Goal: Task Accomplishment & Management: Manage account settings

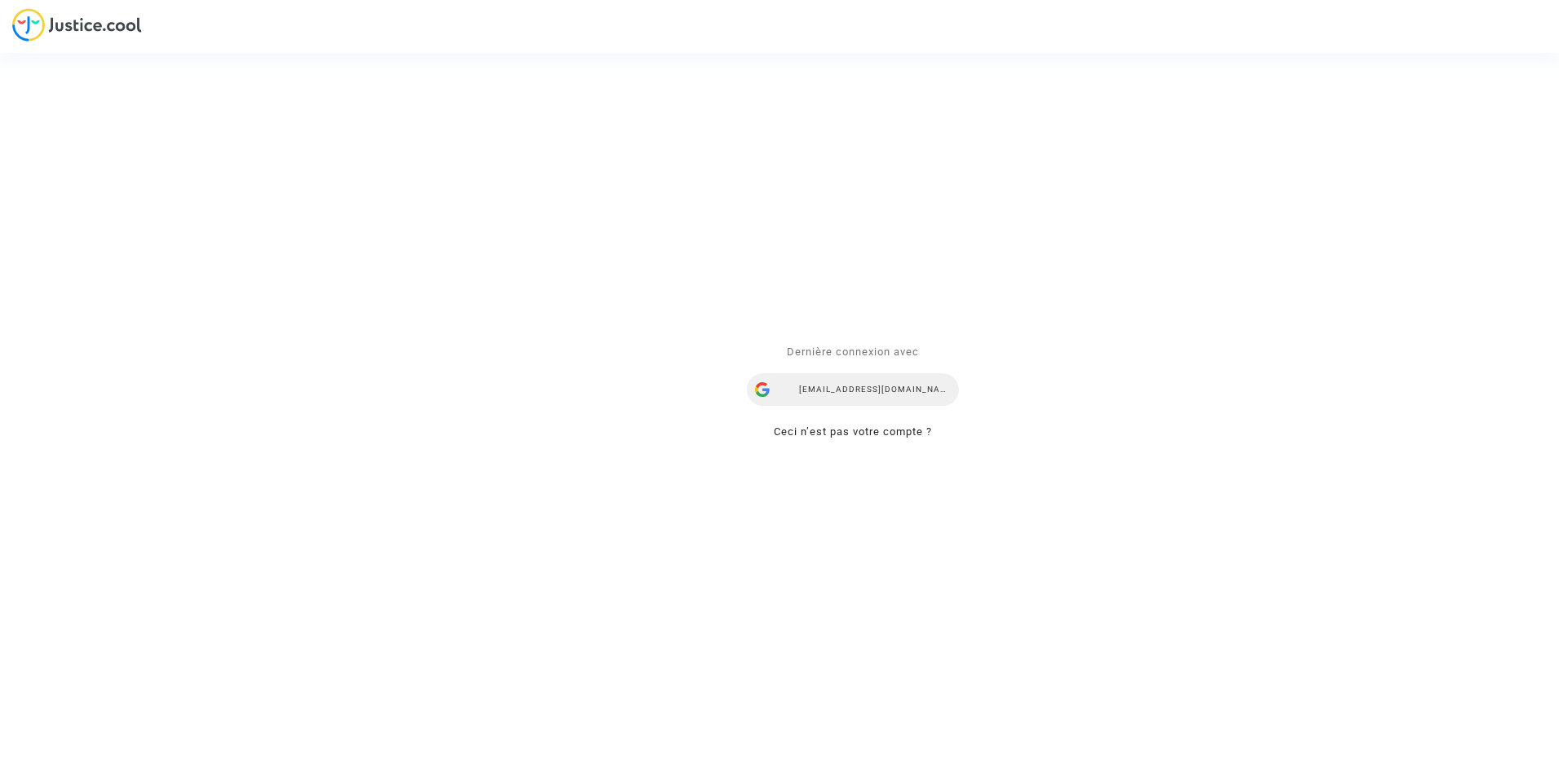
click at [822, 394] on div "[EMAIL_ADDRESS][DOMAIN_NAME]" at bounding box center [852, 390] width 212 height 32
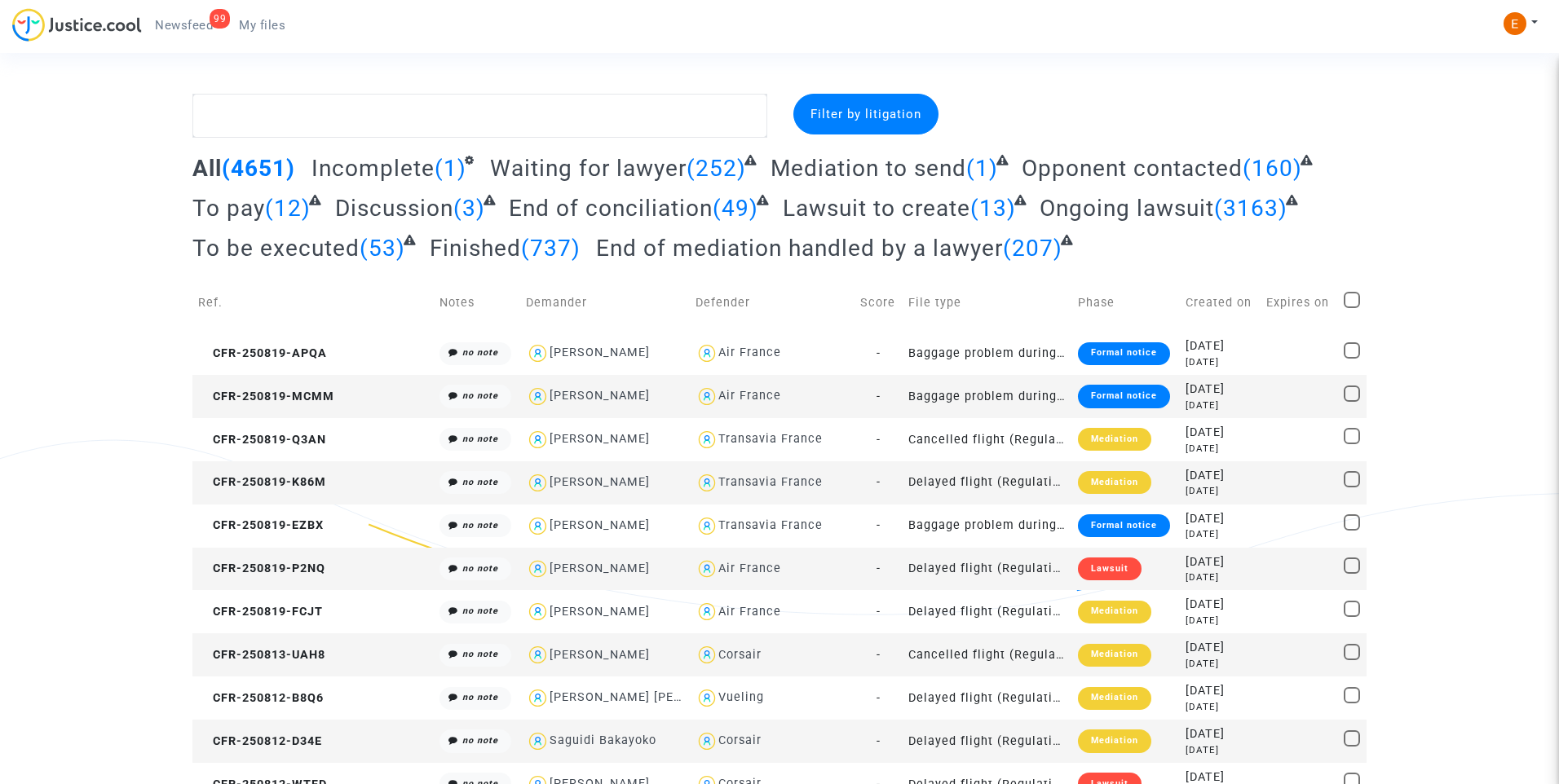
click at [175, 19] on span "Newsfeed" at bounding box center [184, 25] width 58 height 15
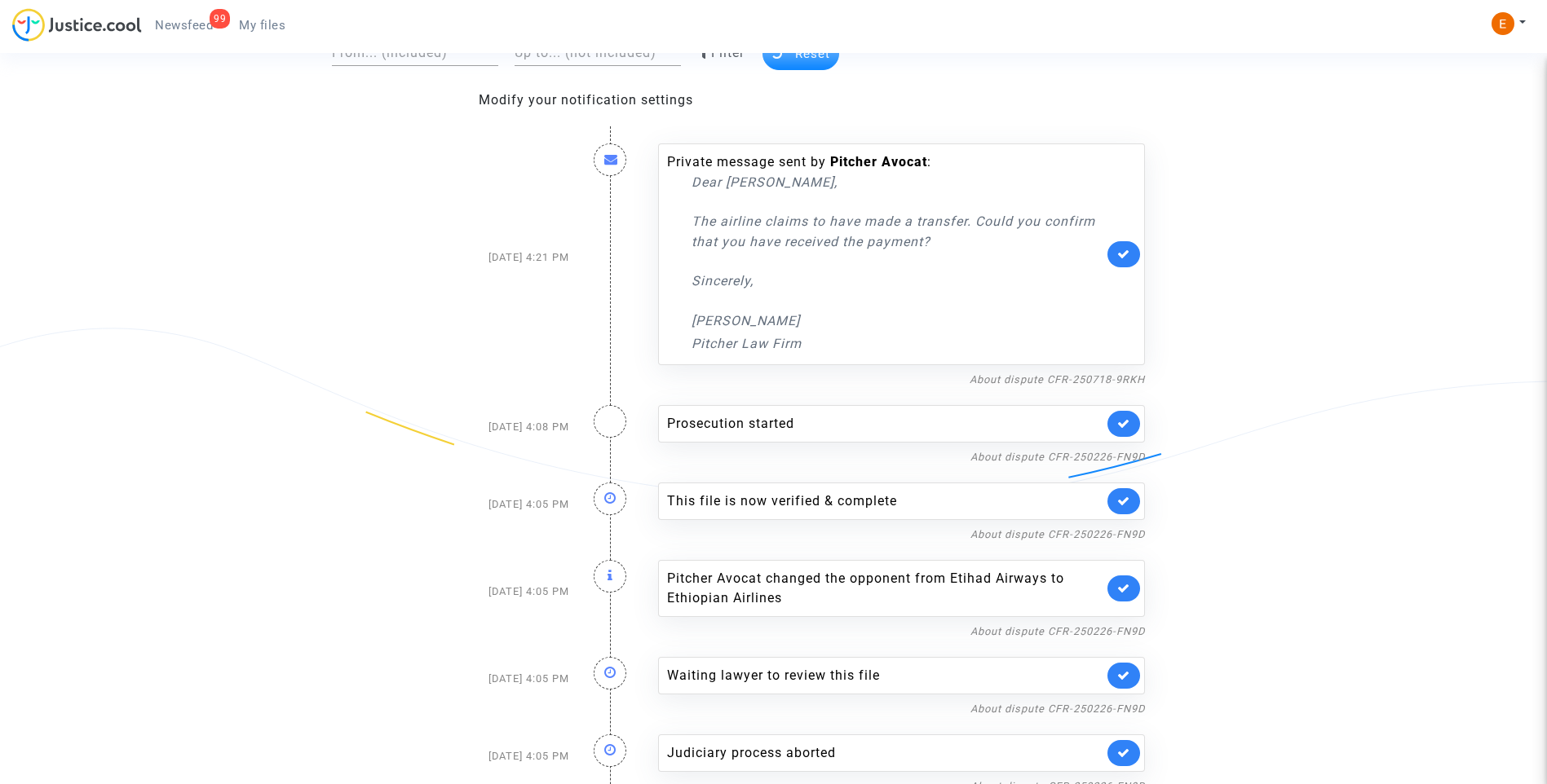
scroll to position [163, 0]
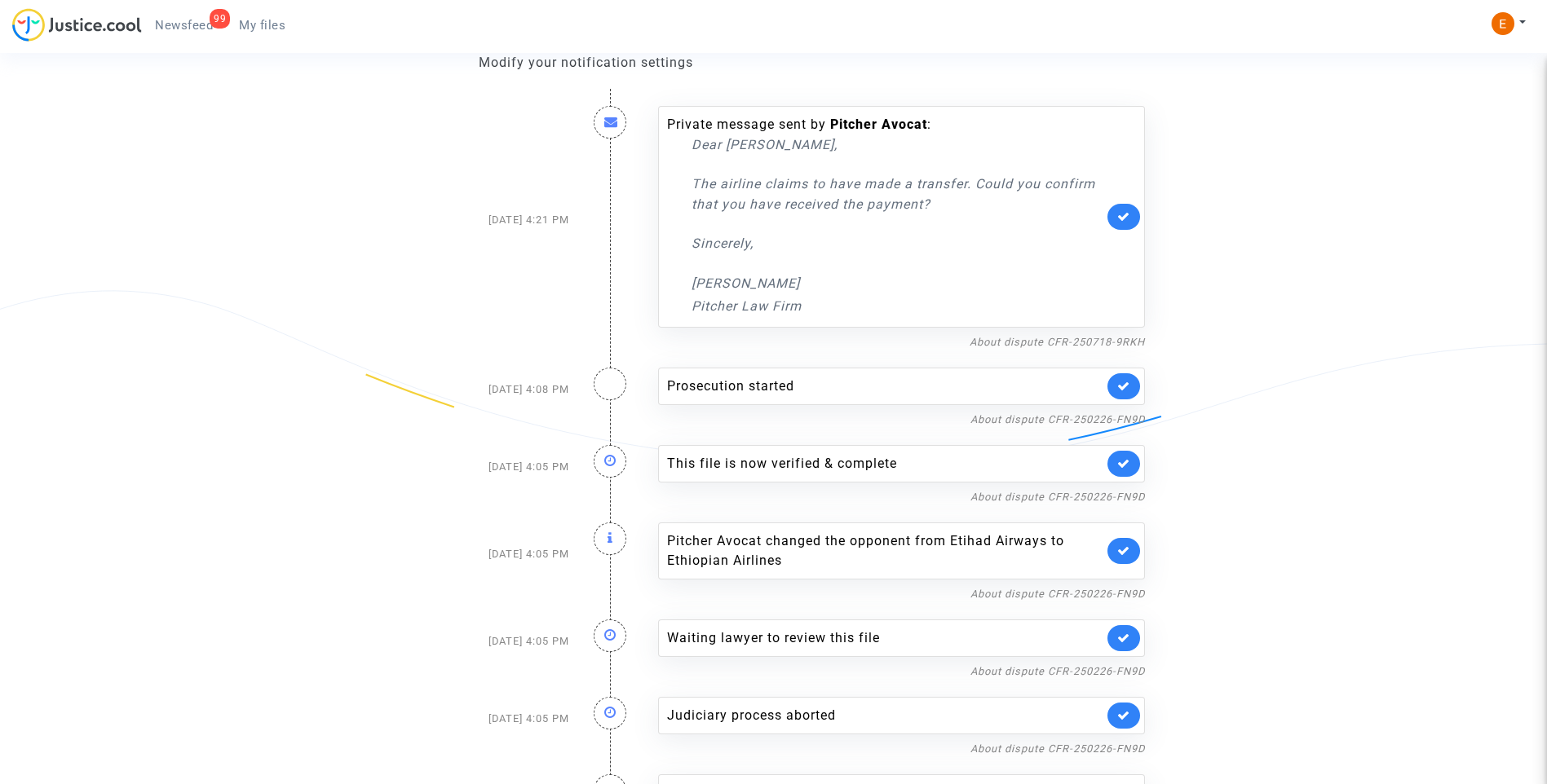
click at [1127, 394] on link at bounding box center [1124, 386] width 32 height 26
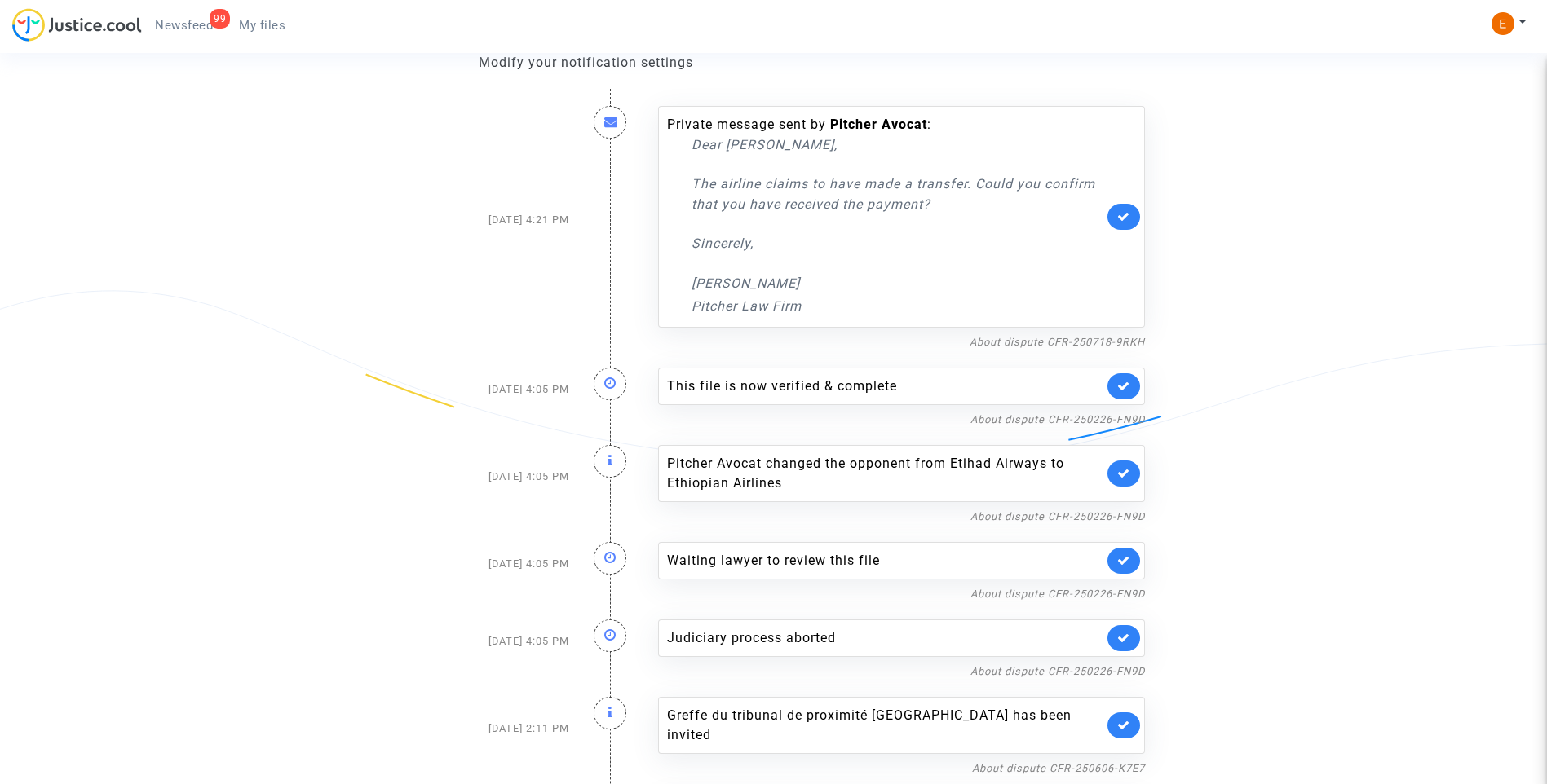
click at [1127, 394] on link at bounding box center [1124, 386] width 32 height 26
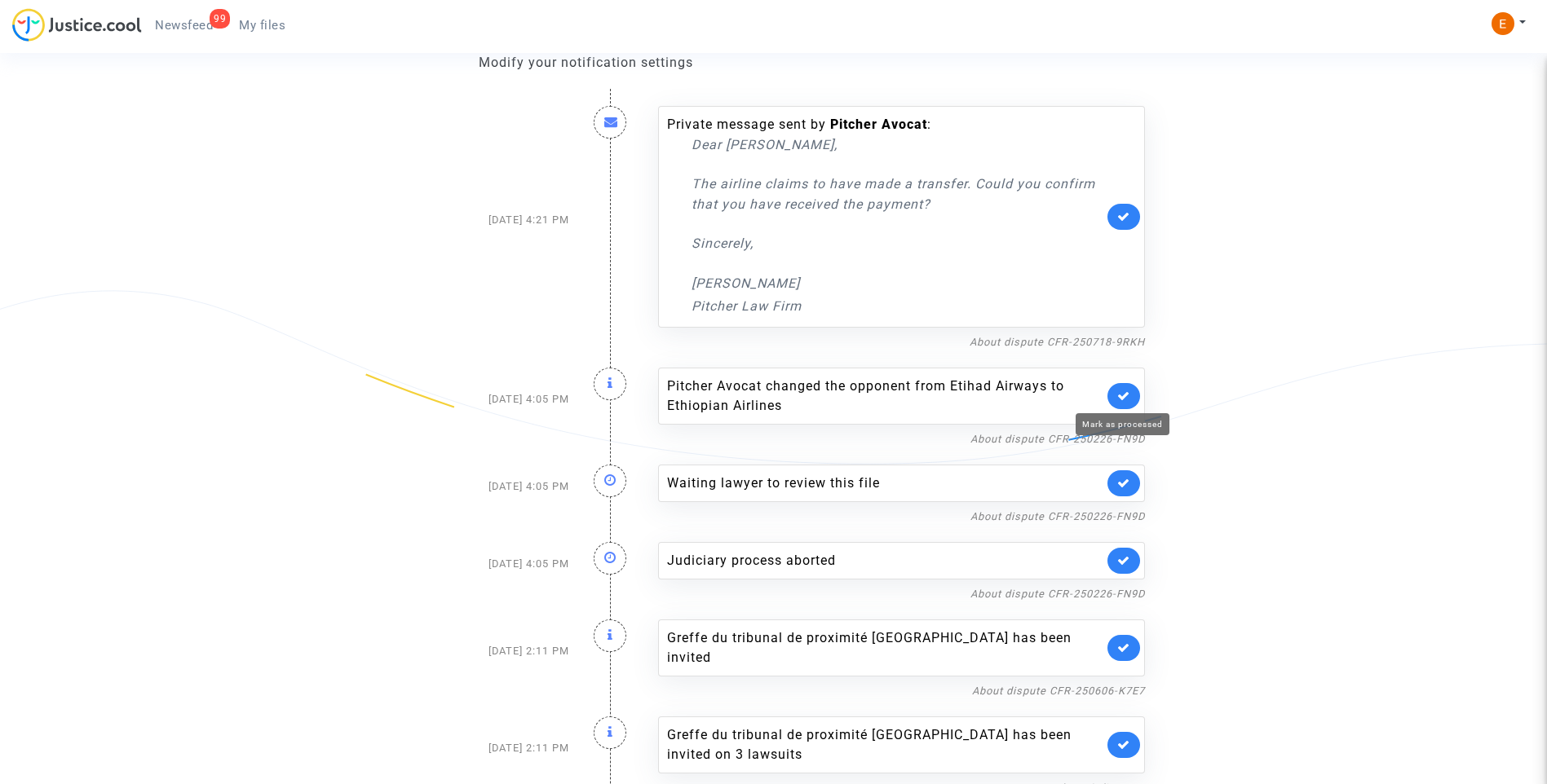
click at [1127, 394] on icon at bounding box center [1124, 396] width 13 height 12
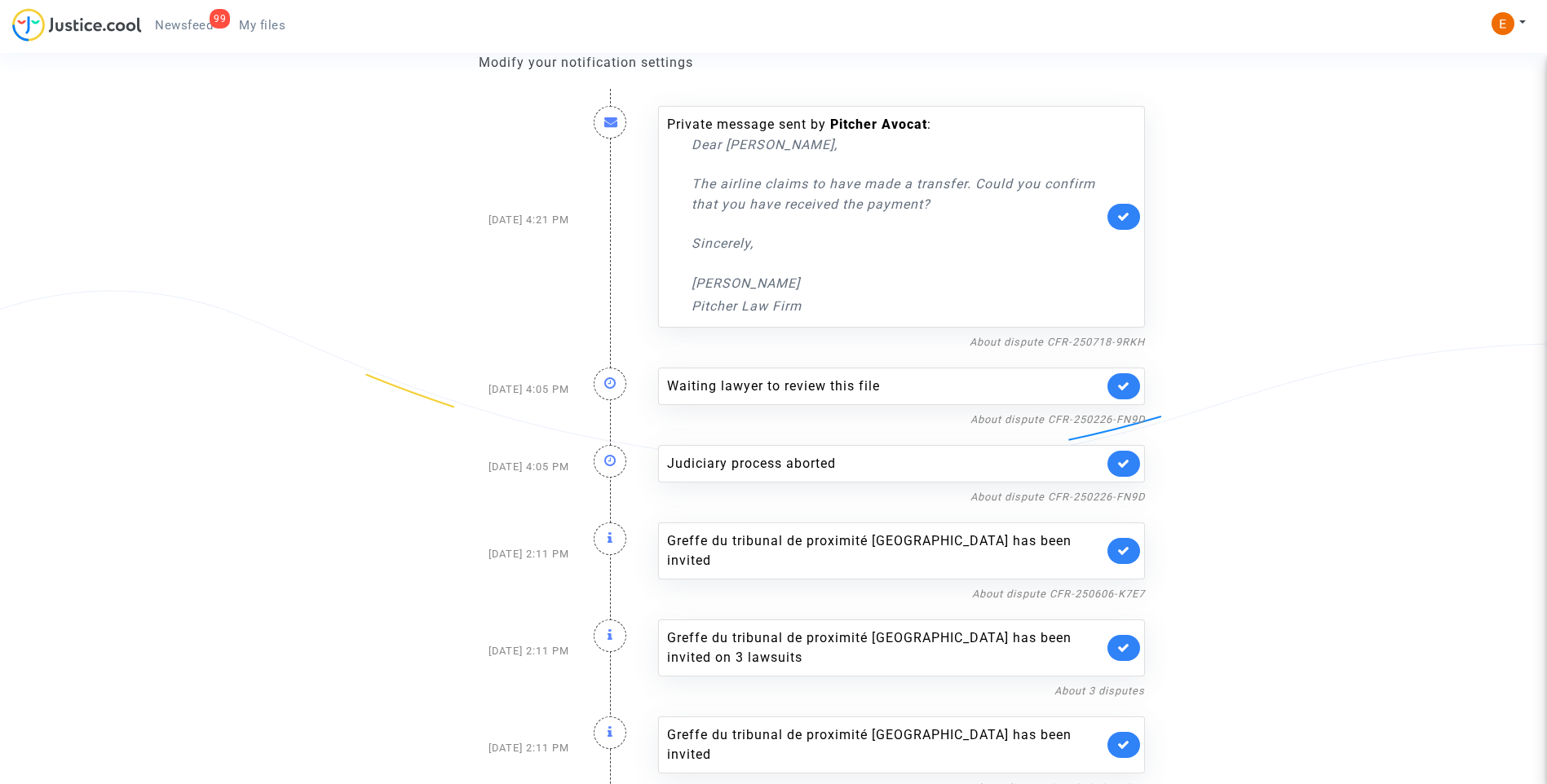
click at [1127, 394] on link at bounding box center [1124, 386] width 32 height 26
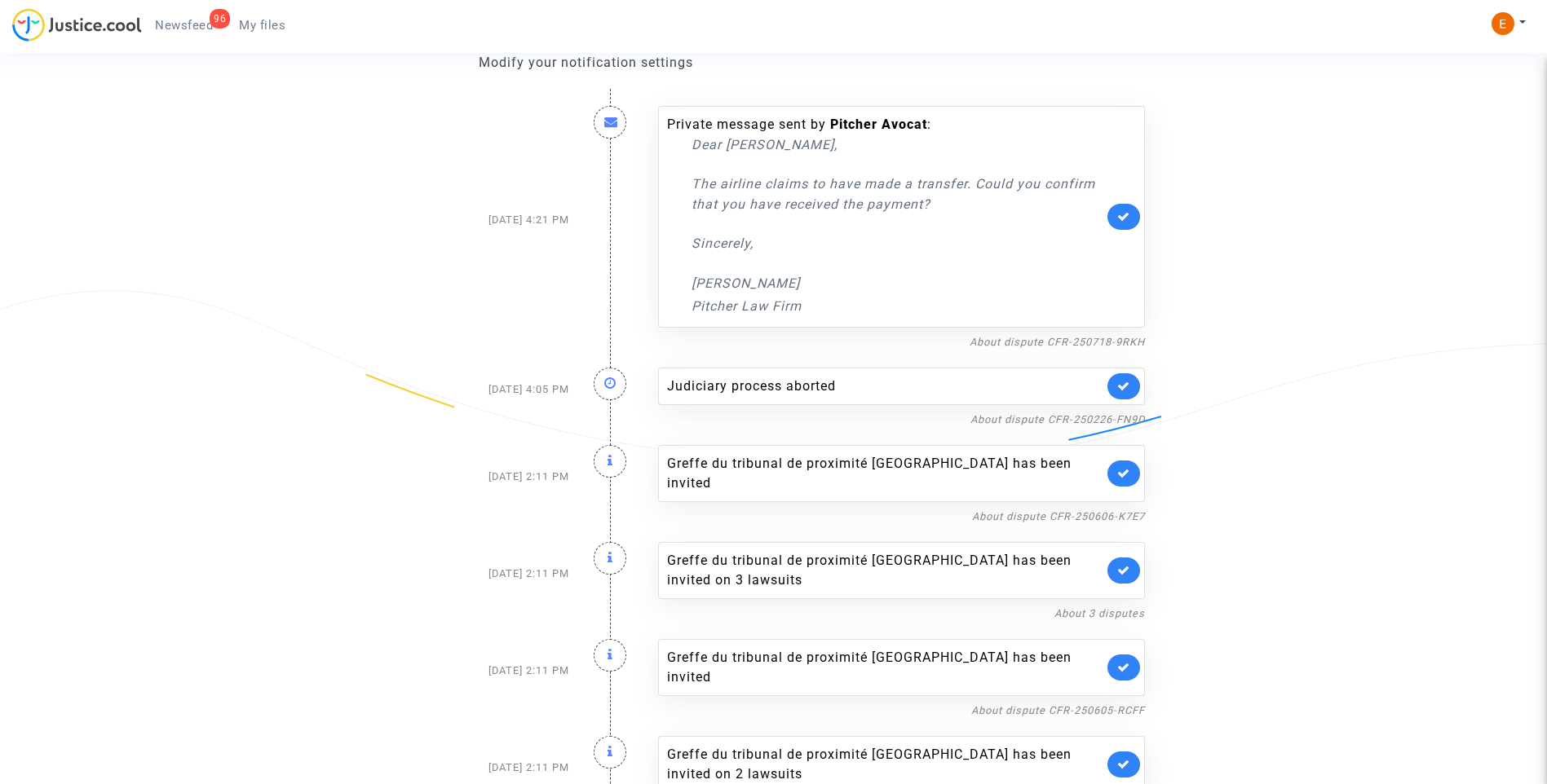
click at [1127, 394] on link at bounding box center [1124, 386] width 32 height 26
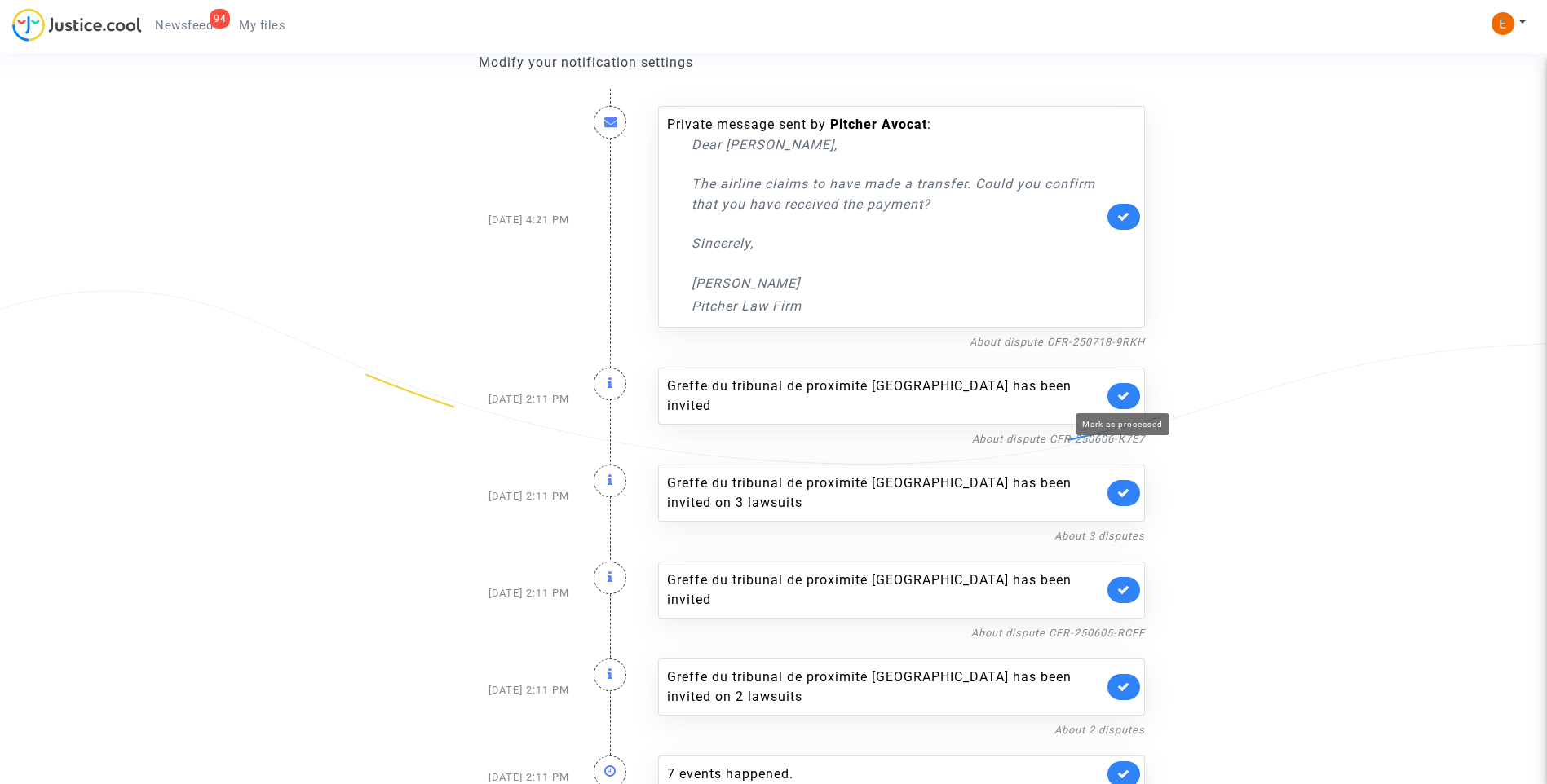
click at [1127, 394] on icon at bounding box center [1124, 396] width 13 height 12
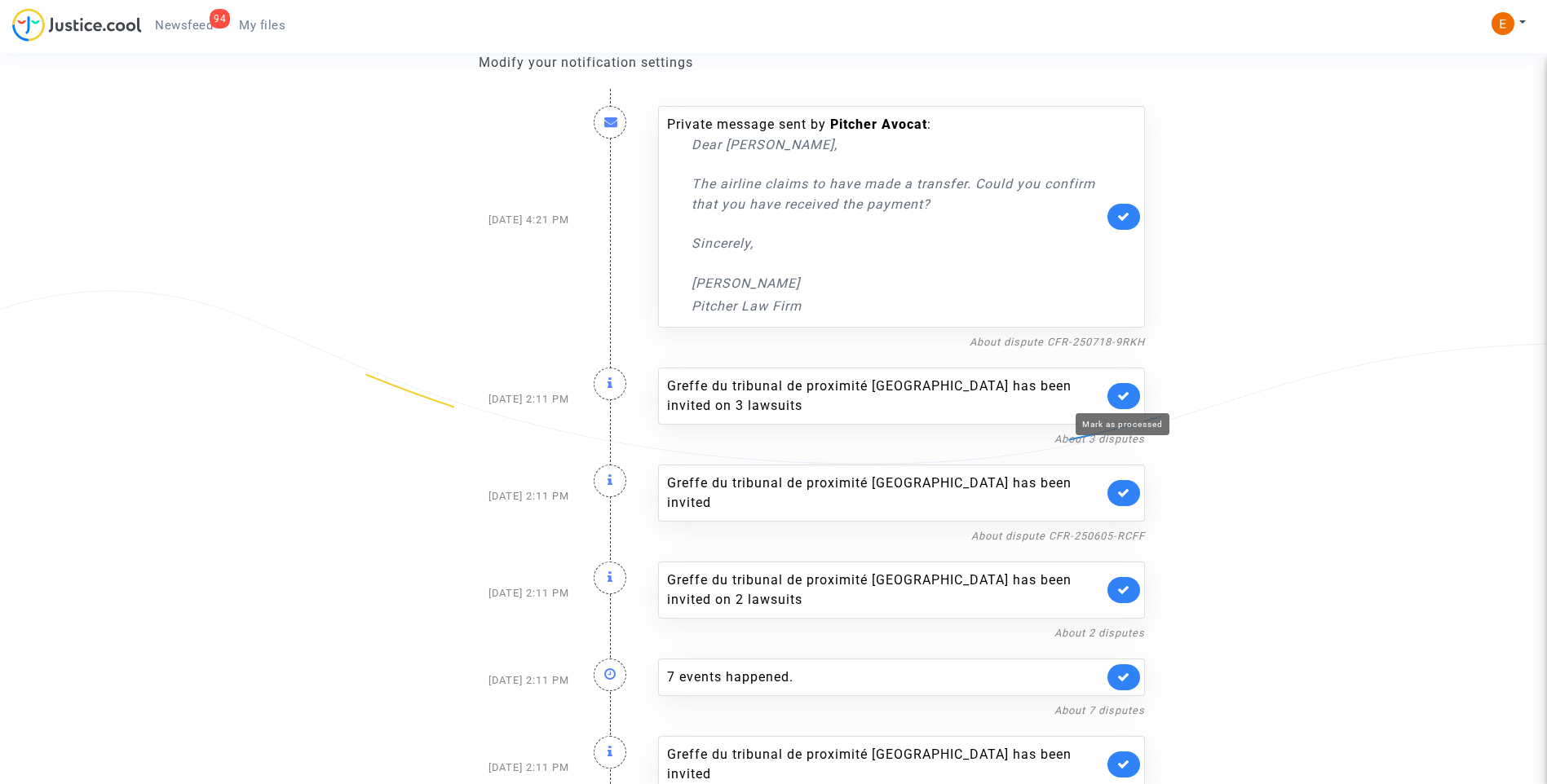
click at [1127, 394] on icon at bounding box center [1124, 396] width 13 height 12
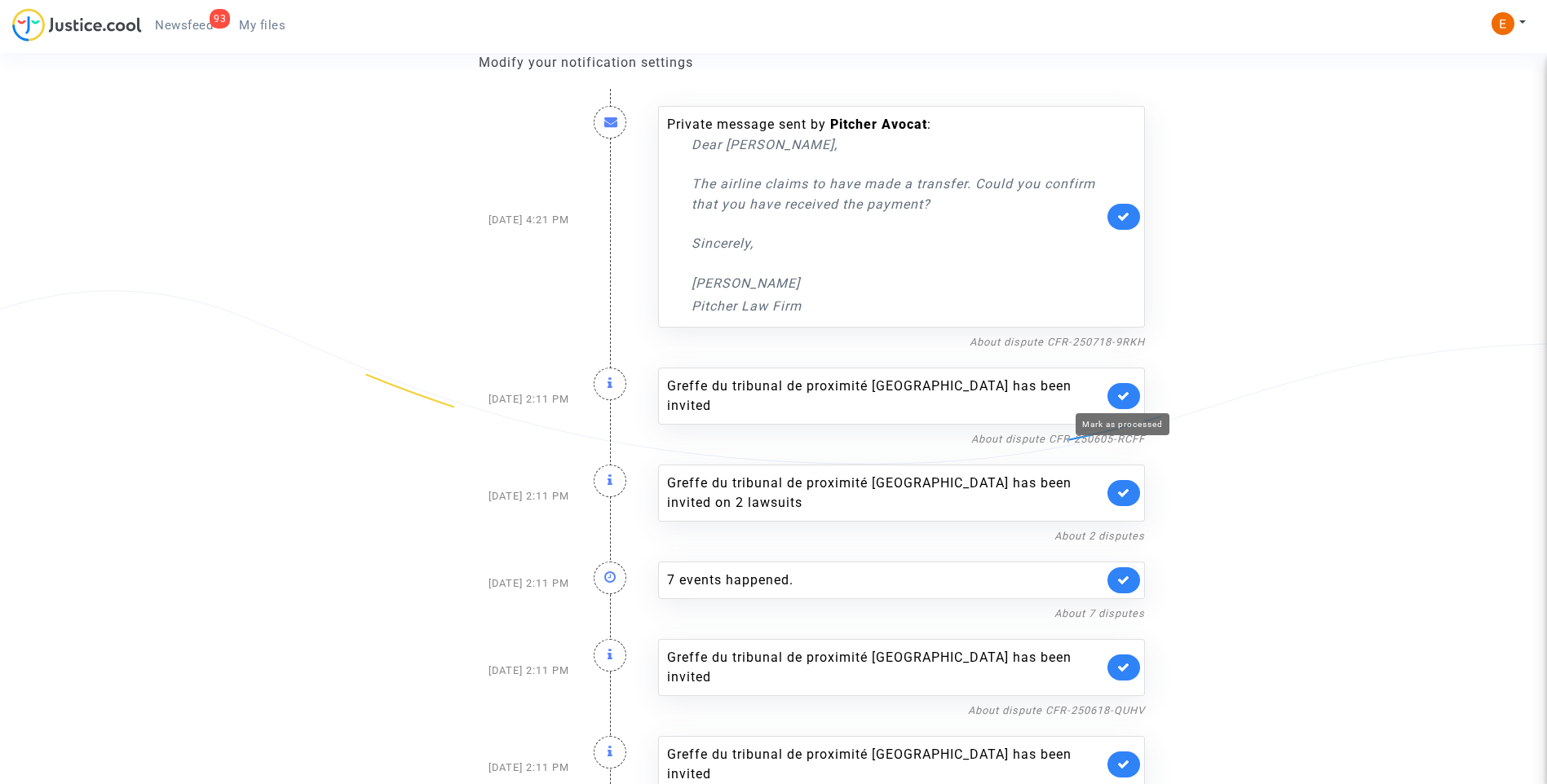
click at [1127, 394] on icon at bounding box center [1124, 396] width 13 height 12
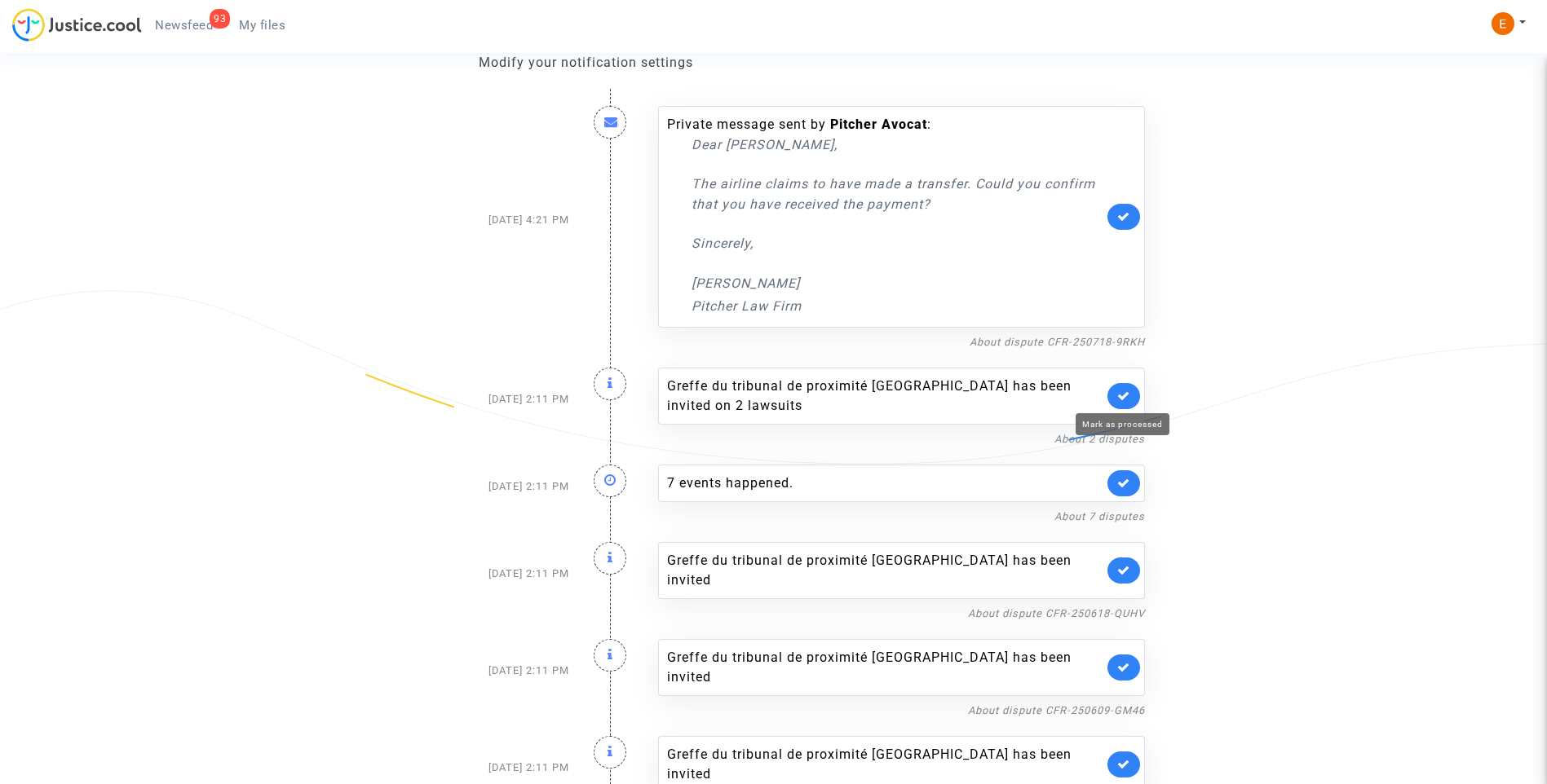
click at [1127, 394] on icon at bounding box center [1124, 396] width 13 height 12
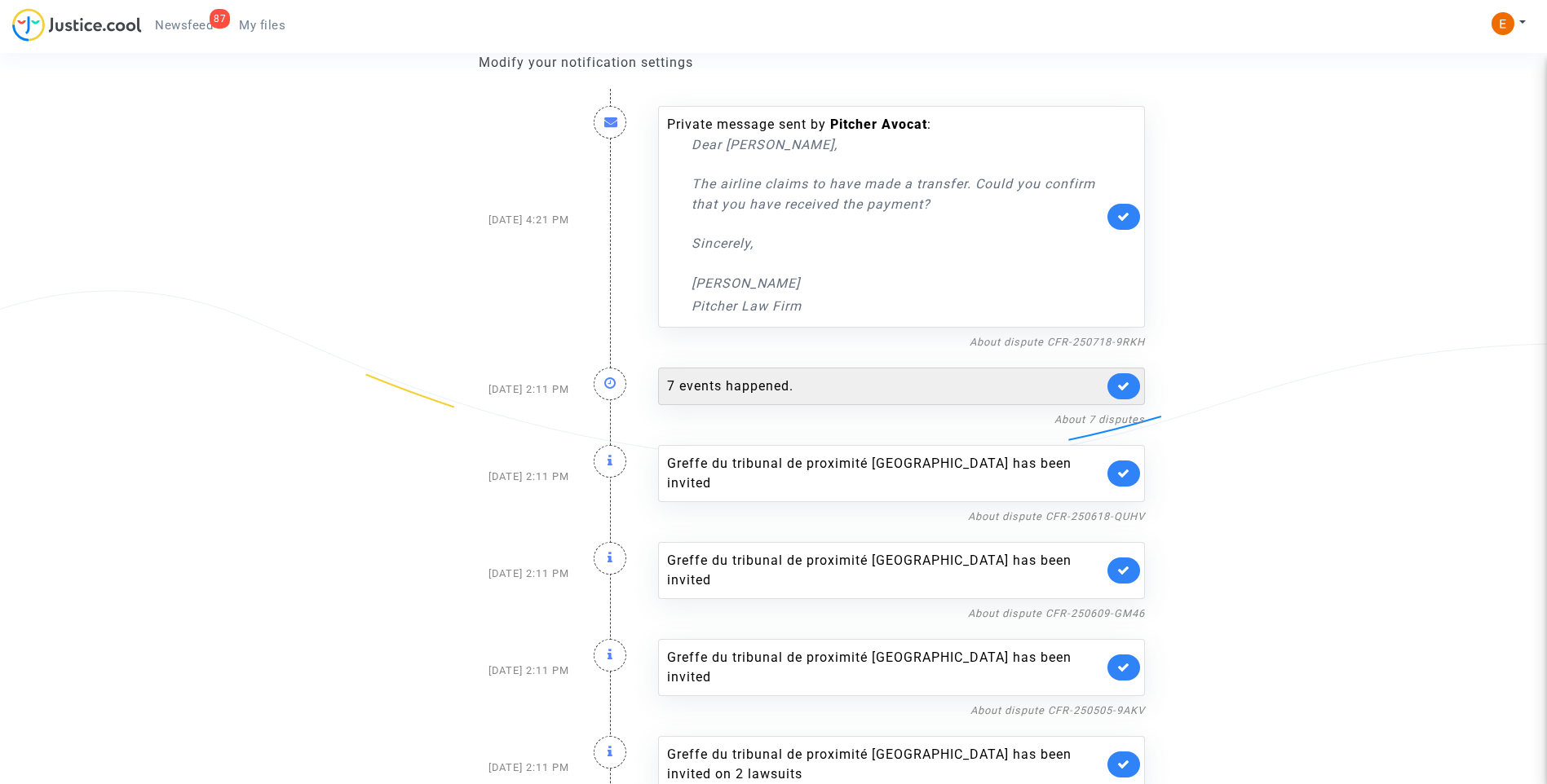
click at [838, 392] on div "7 events happened." at bounding box center [886, 386] width 436 height 19
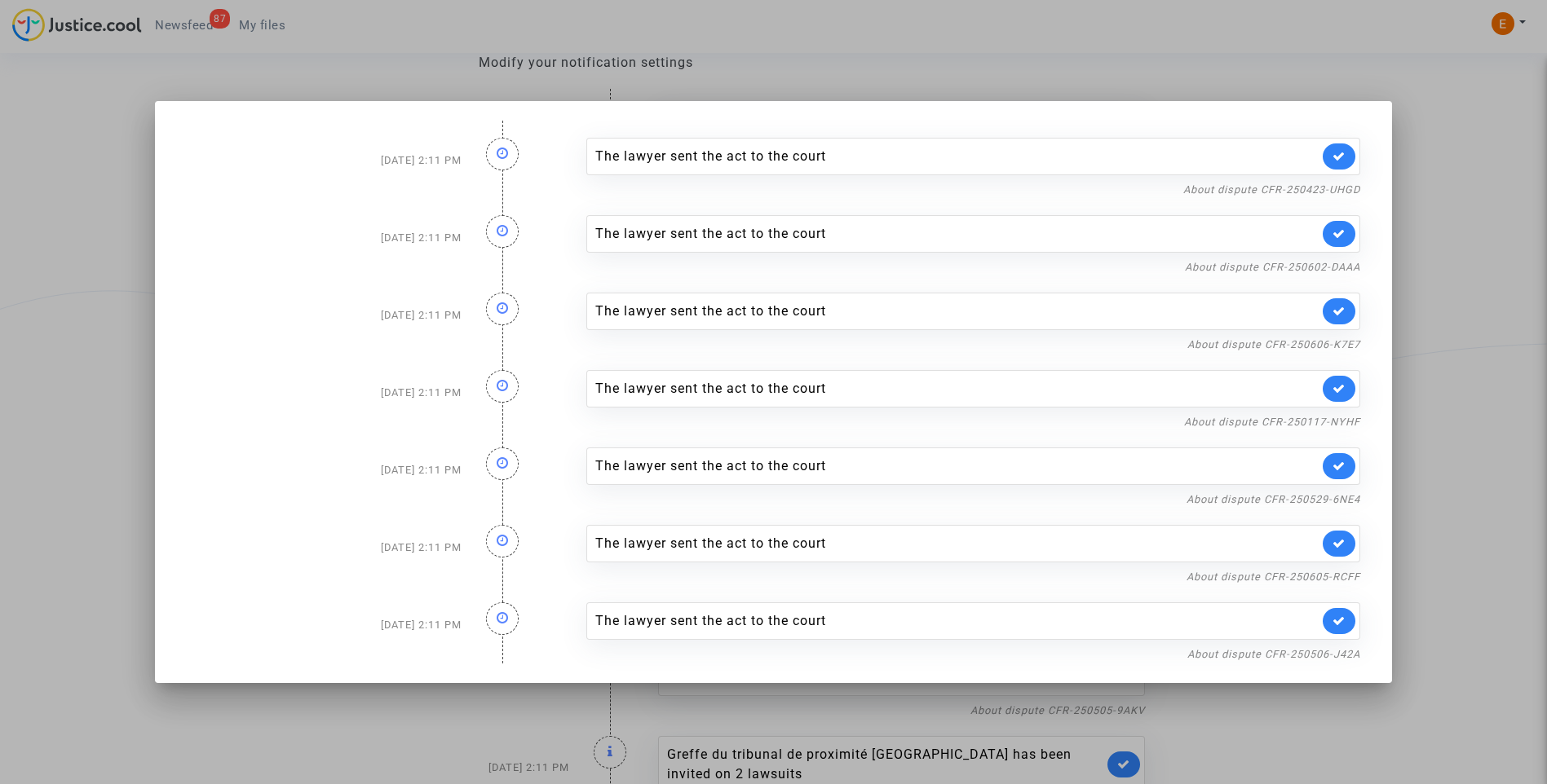
click at [1461, 359] on div at bounding box center [773, 392] width 1547 height 784
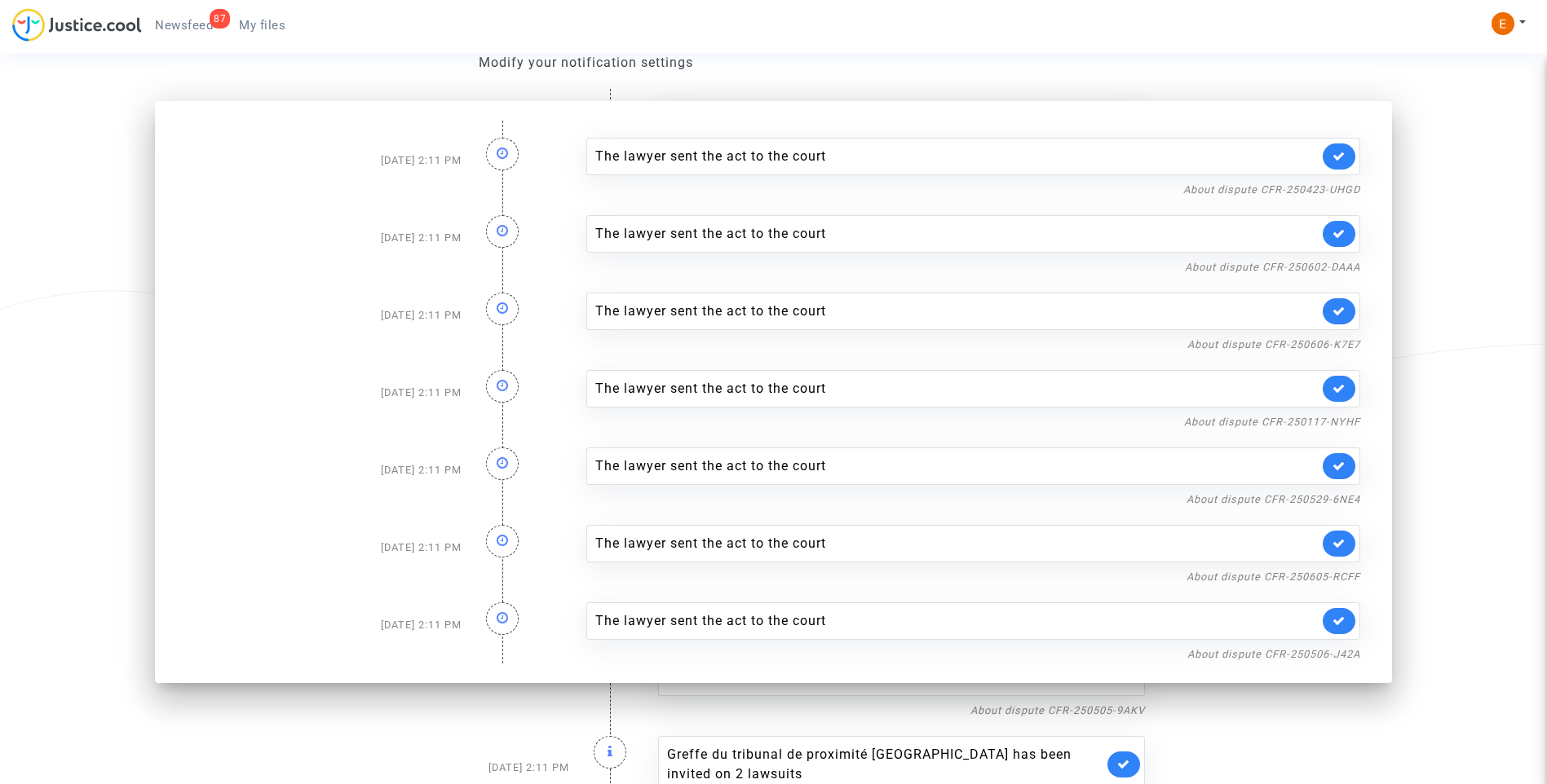
scroll to position [163, 0]
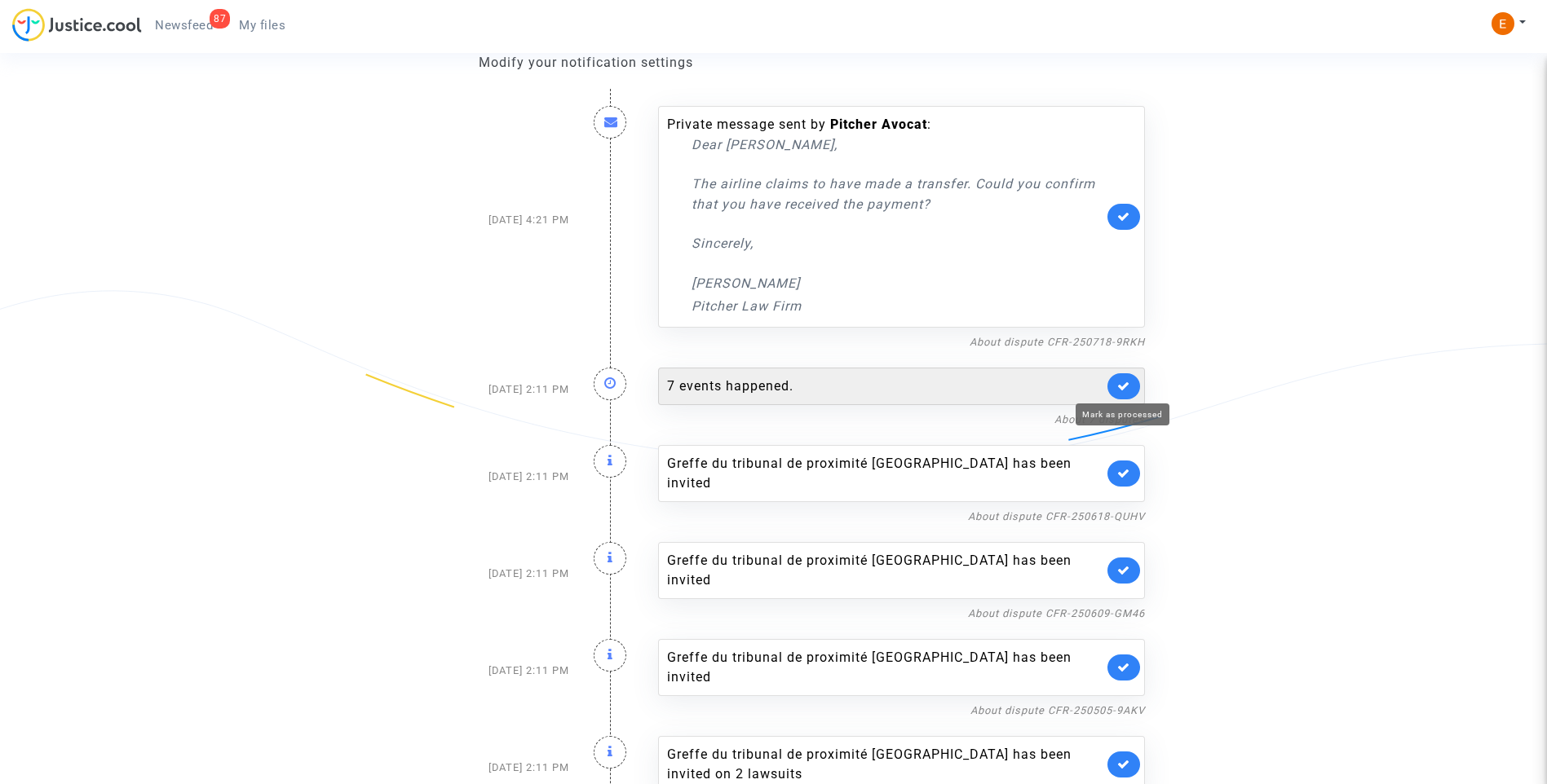
click at [1124, 389] on icon at bounding box center [1124, 386] width 13 height 12
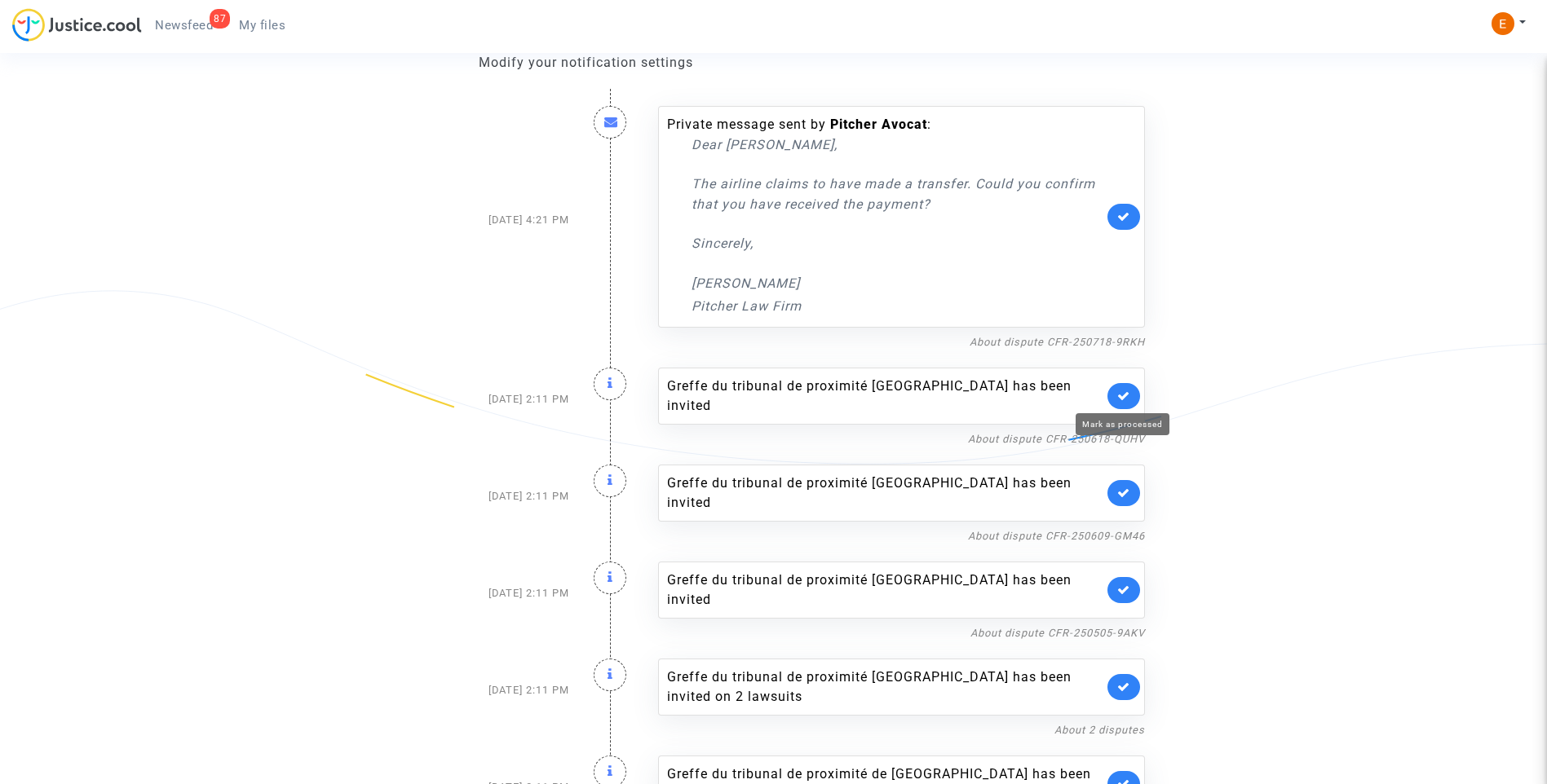
click at [1126, 393] on icon at bounding box center [1124, 396] width 13 height 12
click at [1126, 393] on link at bounding box center [1124, 396] width 32 height 26
click at [1126, 393] on icon at bounding box center [1124, 396] width 13 height 12
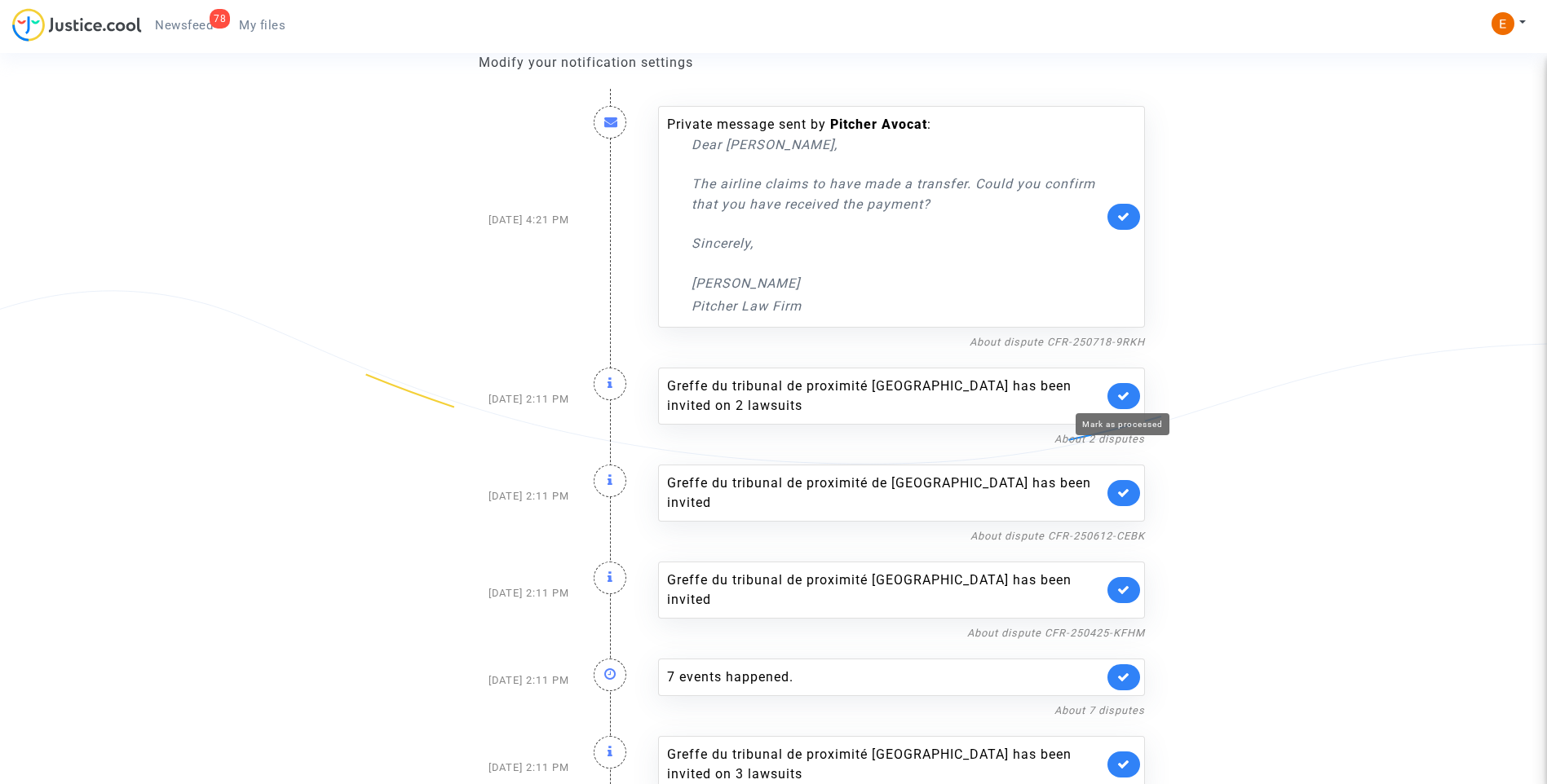
click at [1126, 393] on icon at bounding box center [1124, 396] width 13 height 12
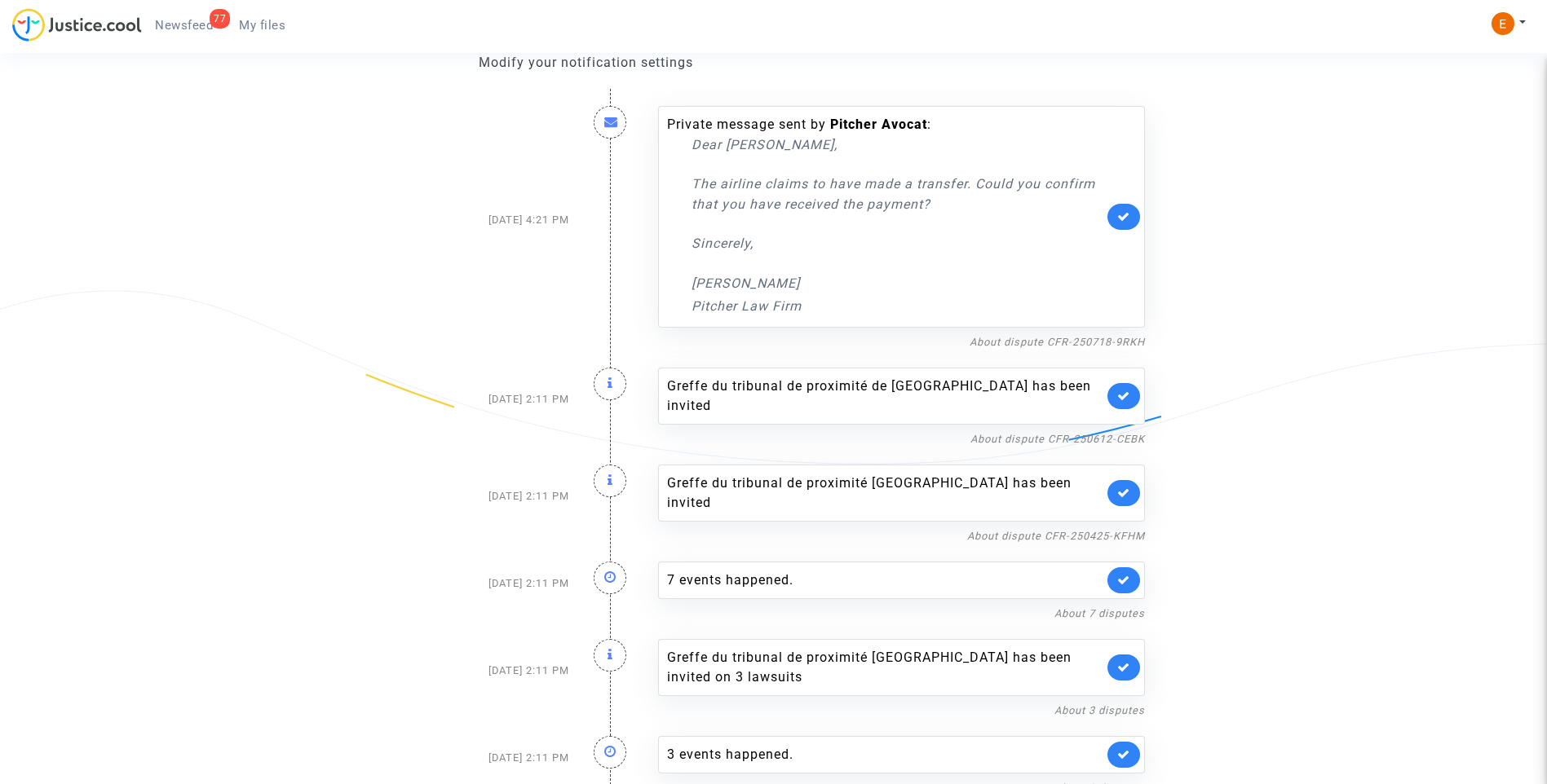
click at [1126, 393] on link at bounding box center [1124, 396] width 32 height 26
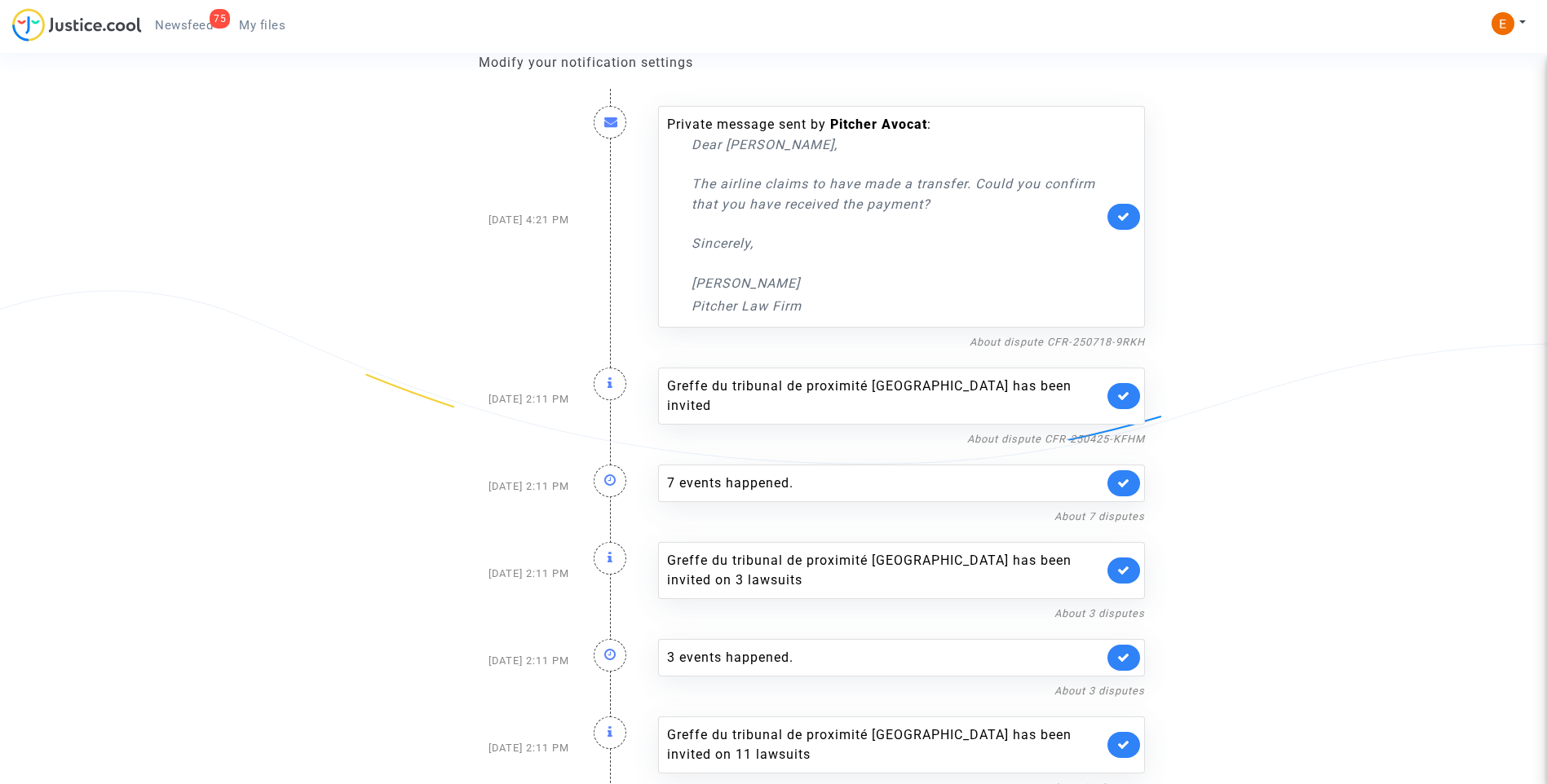
click at [1126, 393] on link at bounding box center [1124, 396] width 32 height 26
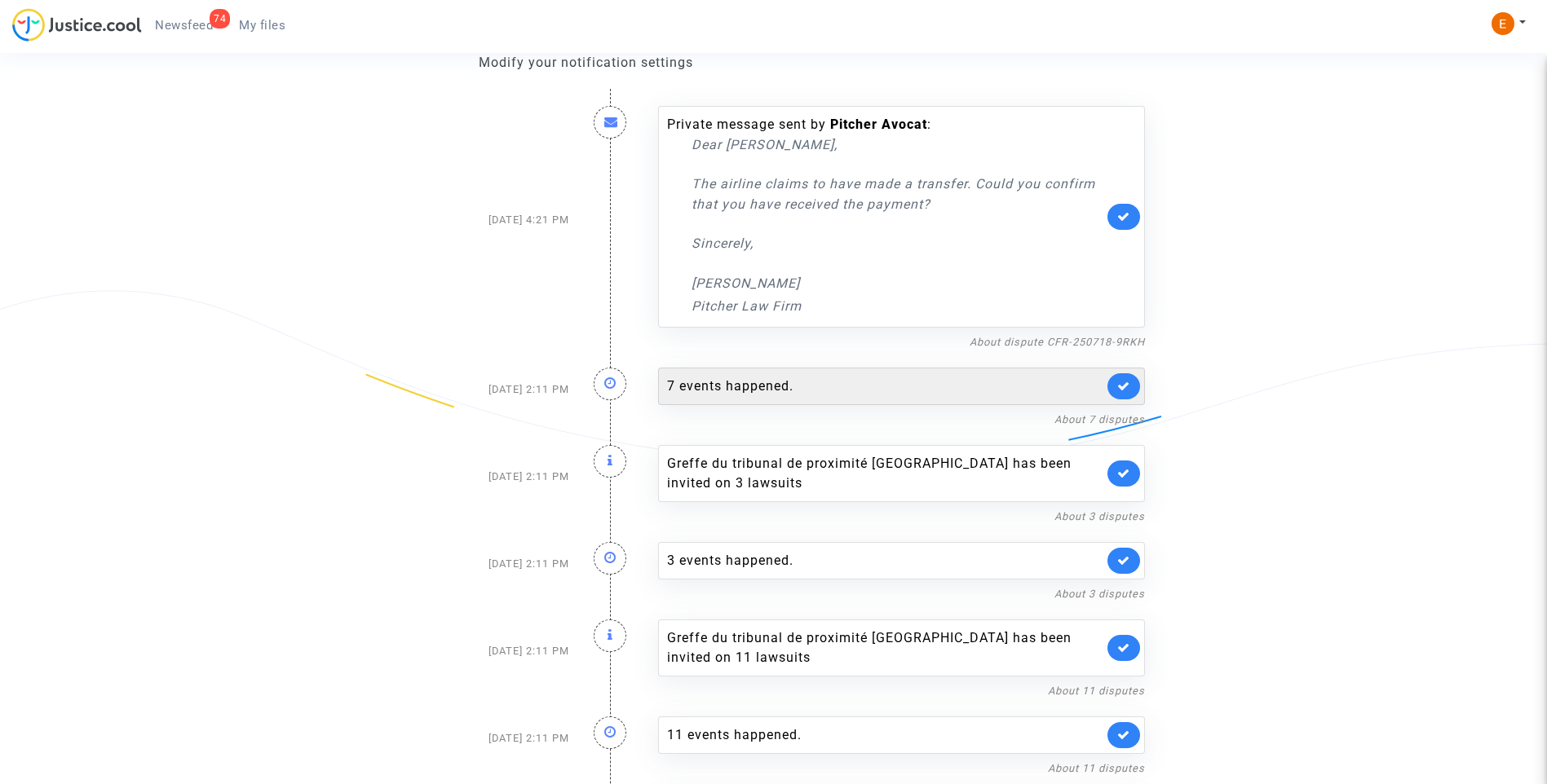
click at [968, 400] on div "7 events happened." at bounding box center [901, 386] width 487 height 37
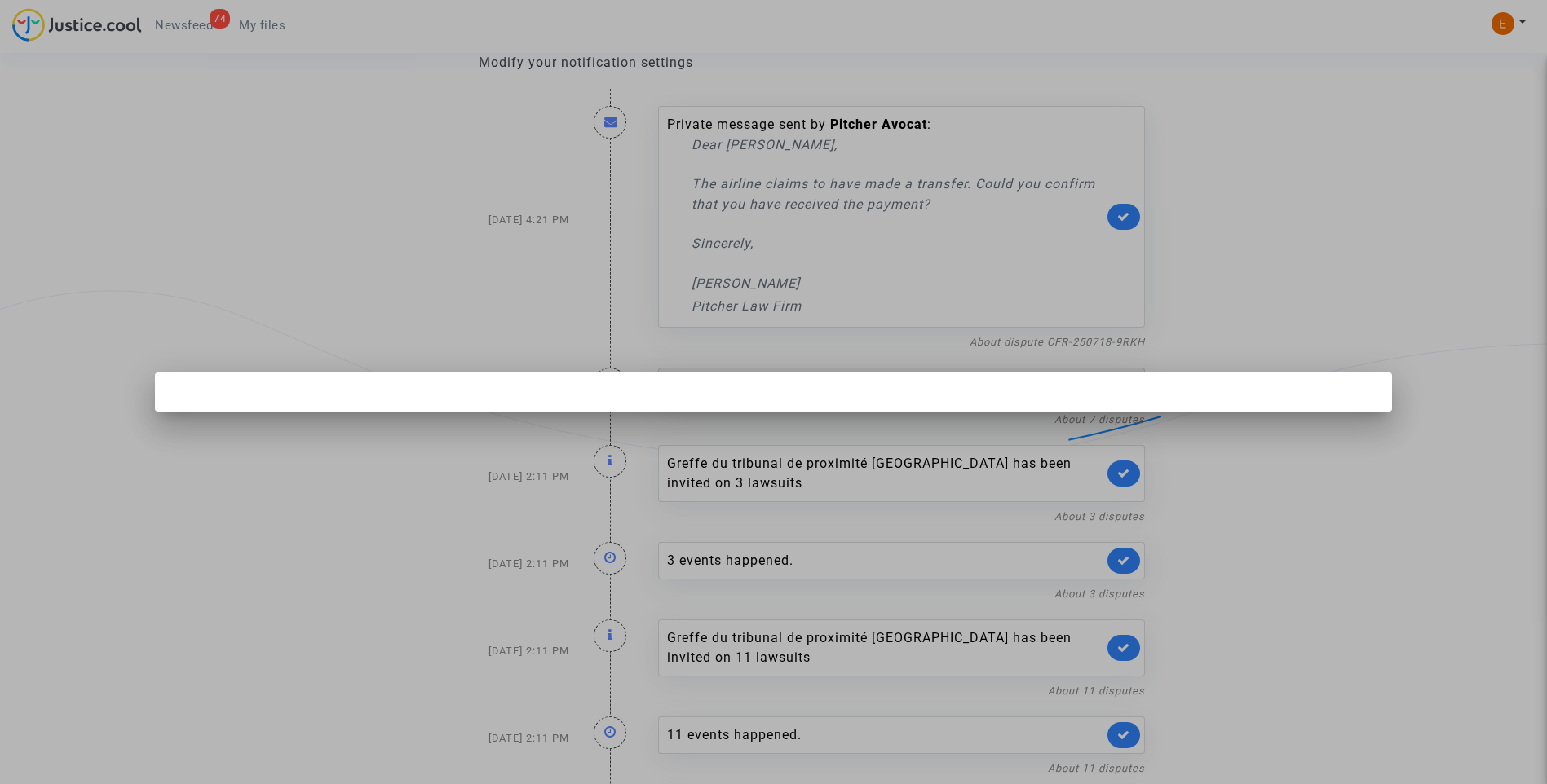
scroll to position [0, 0]
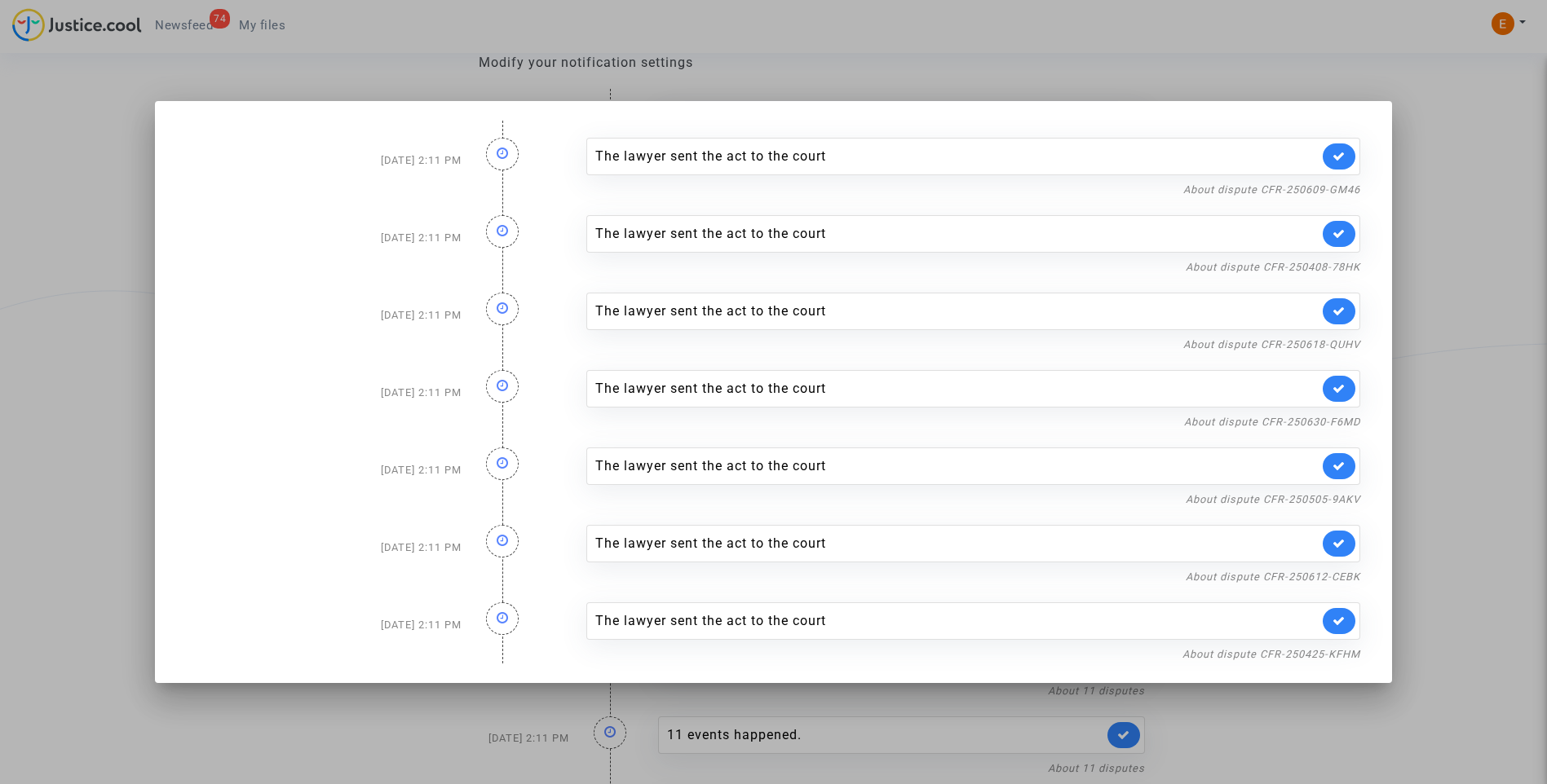
click at [1468, 326] on div at bounding box center [773, 392] width 1547 height 784
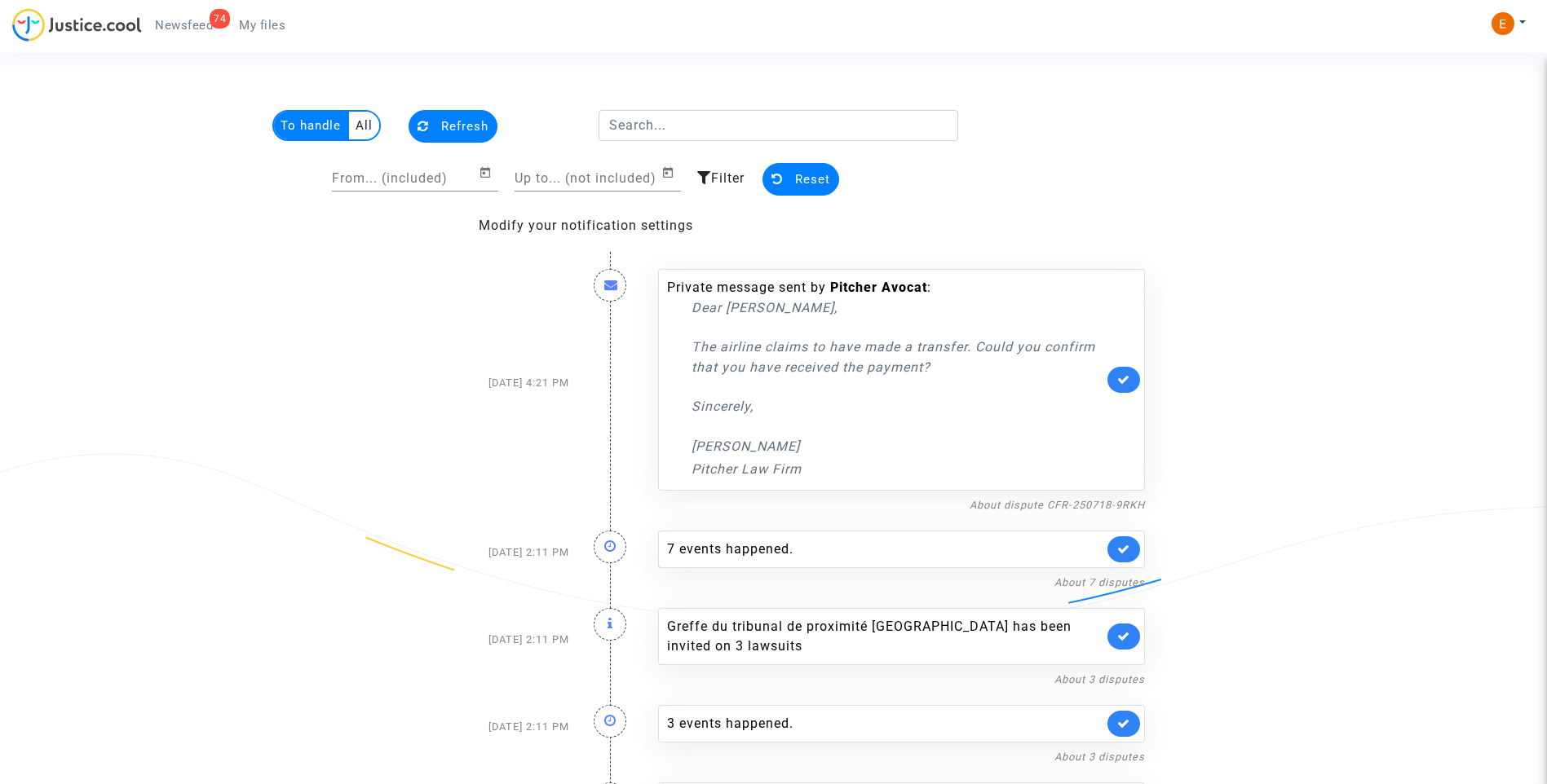
scroll to position [163, 0]
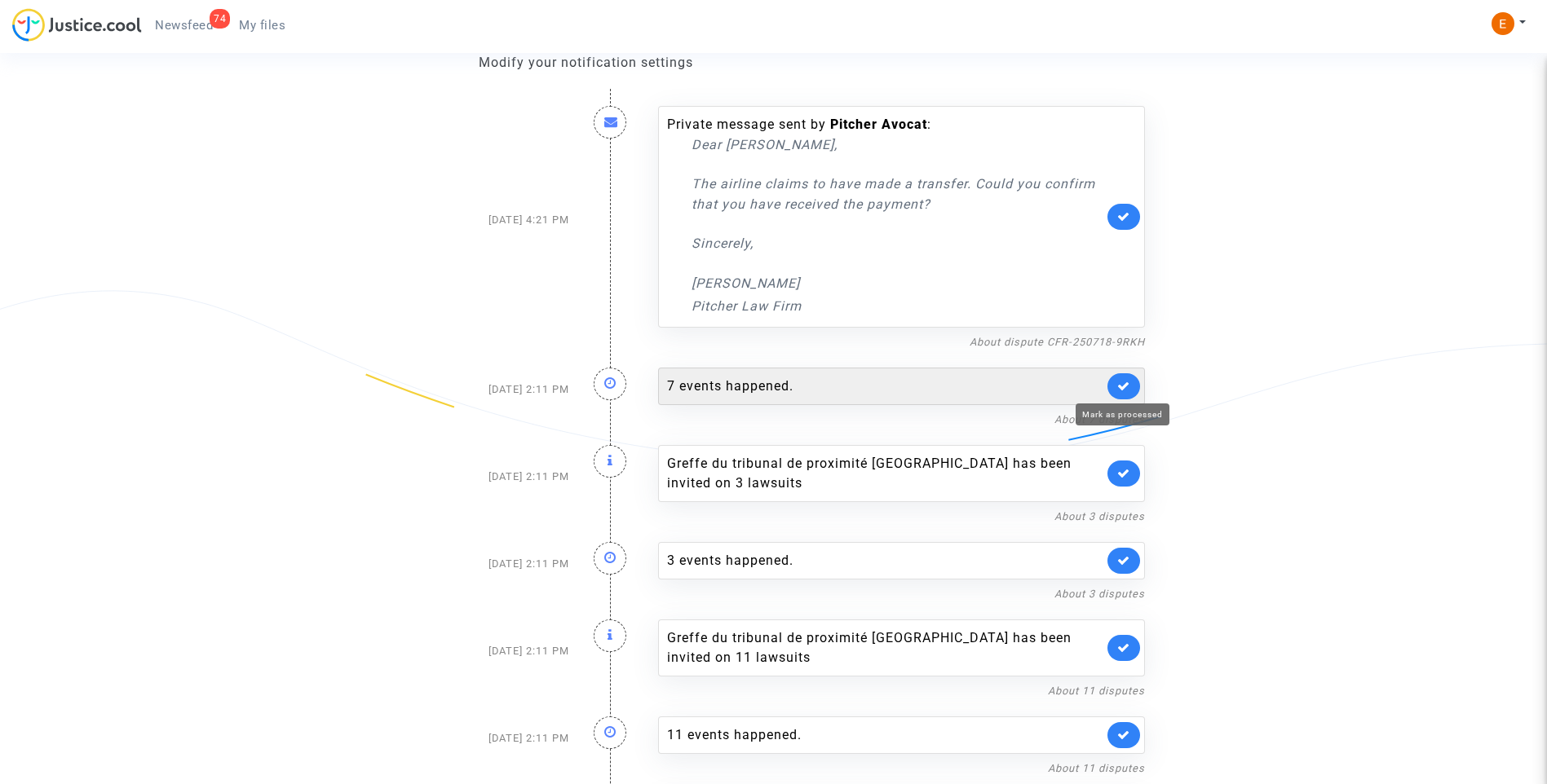
click at [1126, 386] on icon at bounding box center [1124, 386] width 13 height 12
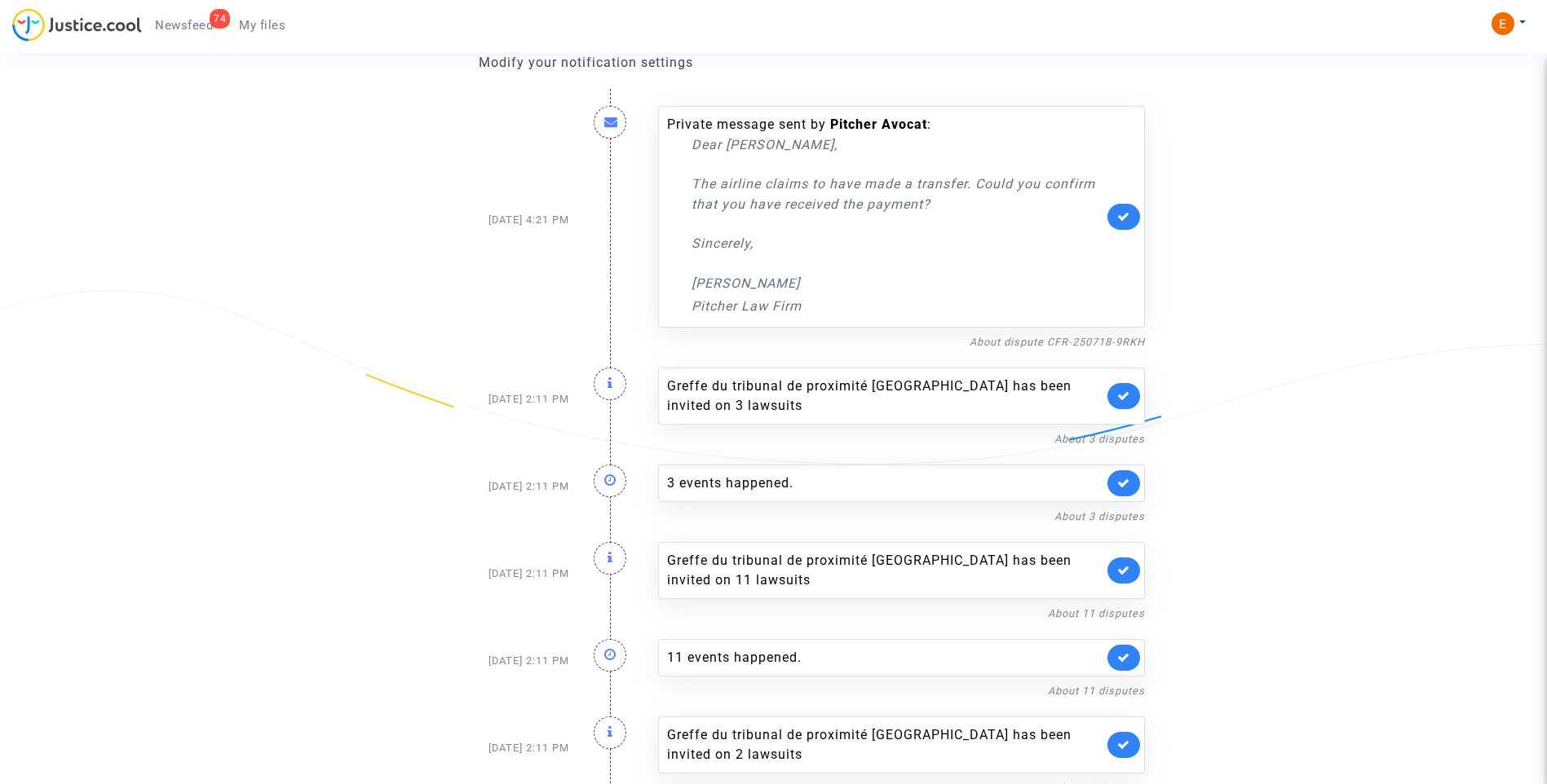
click at [1126, 386] on link at bounding box center [1124, 396] width 32 height 26
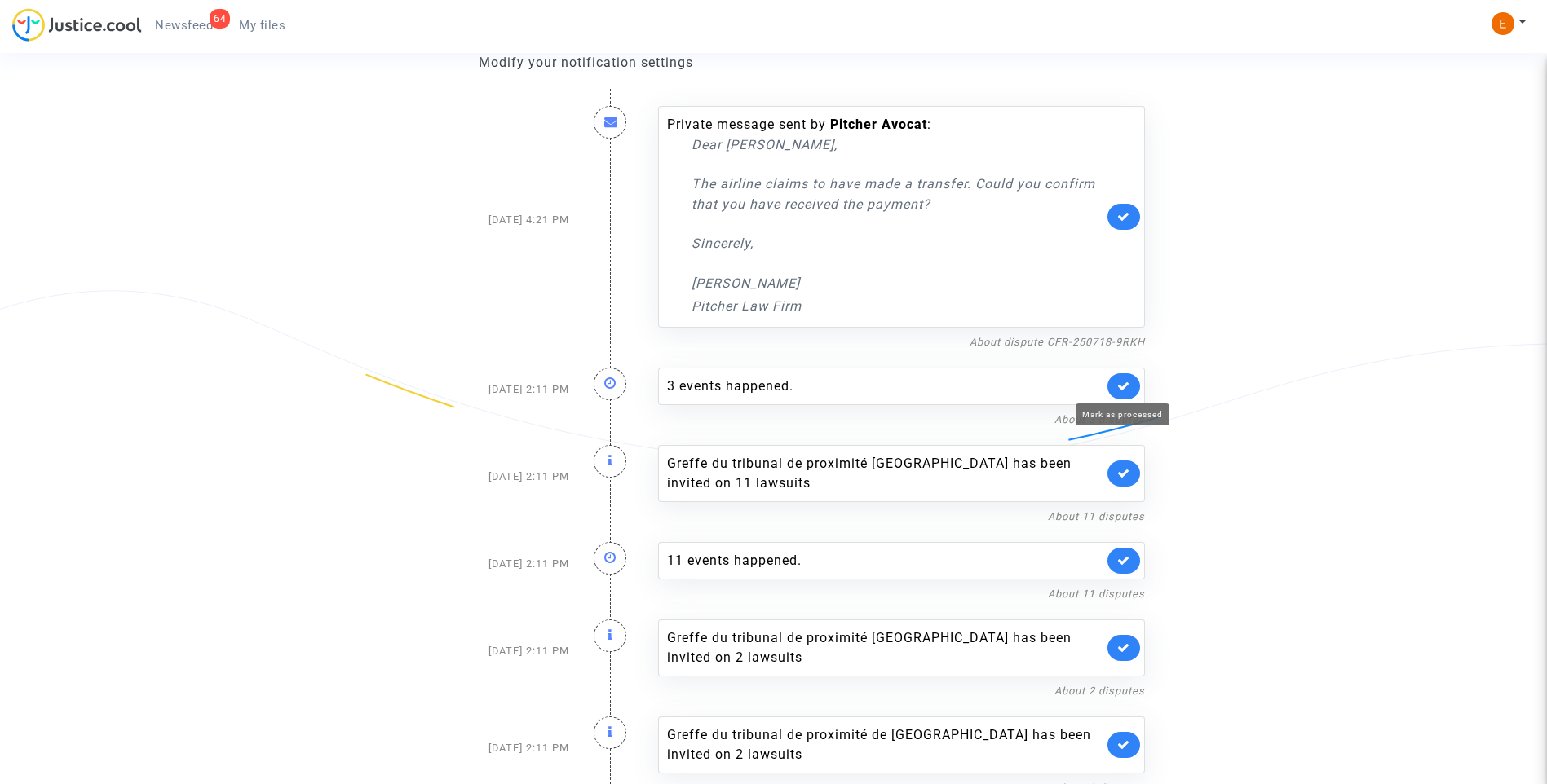
click at [1126, 386] on icon at bounding box center [1124, 386] width 13 height 12
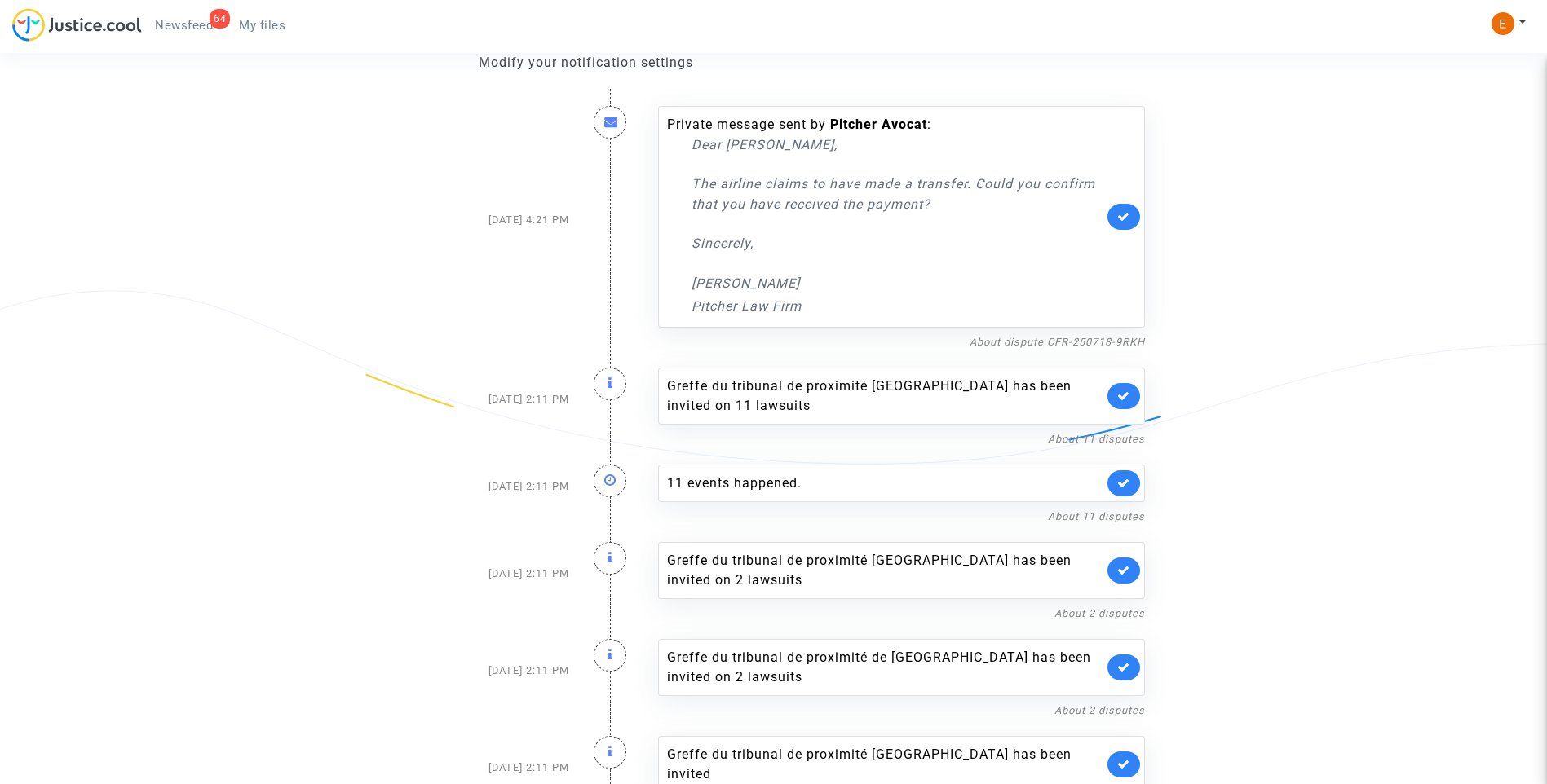
click at [1126, 386] on link at bounding box center [1124, 396] width 32 height 26
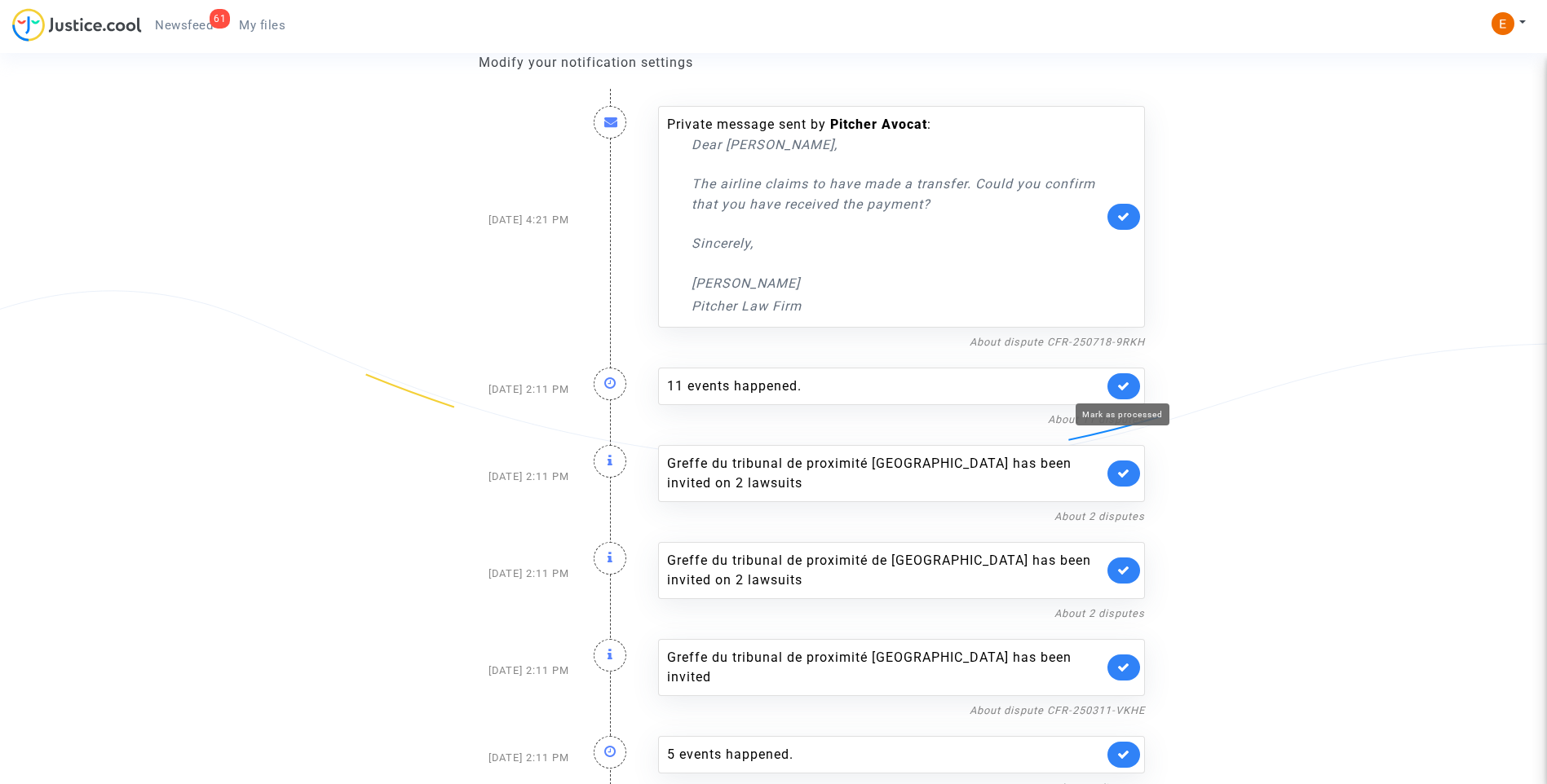
click at [1126, 386] on icon at bounding box center [1124, 386] width 13 height 12
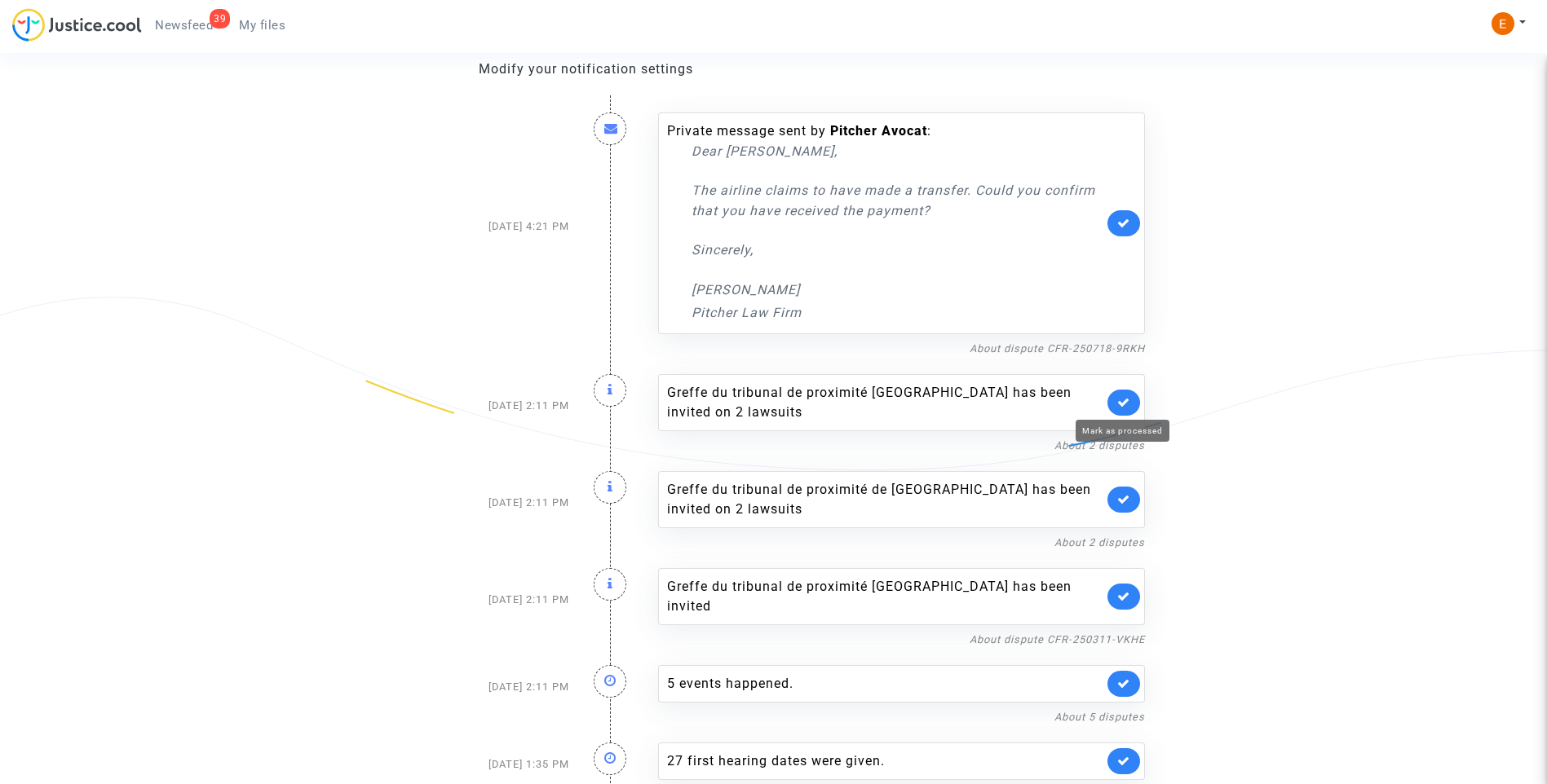
click at [1126, 402] on icon at bounding box center [1124, 402] width 13 height 12
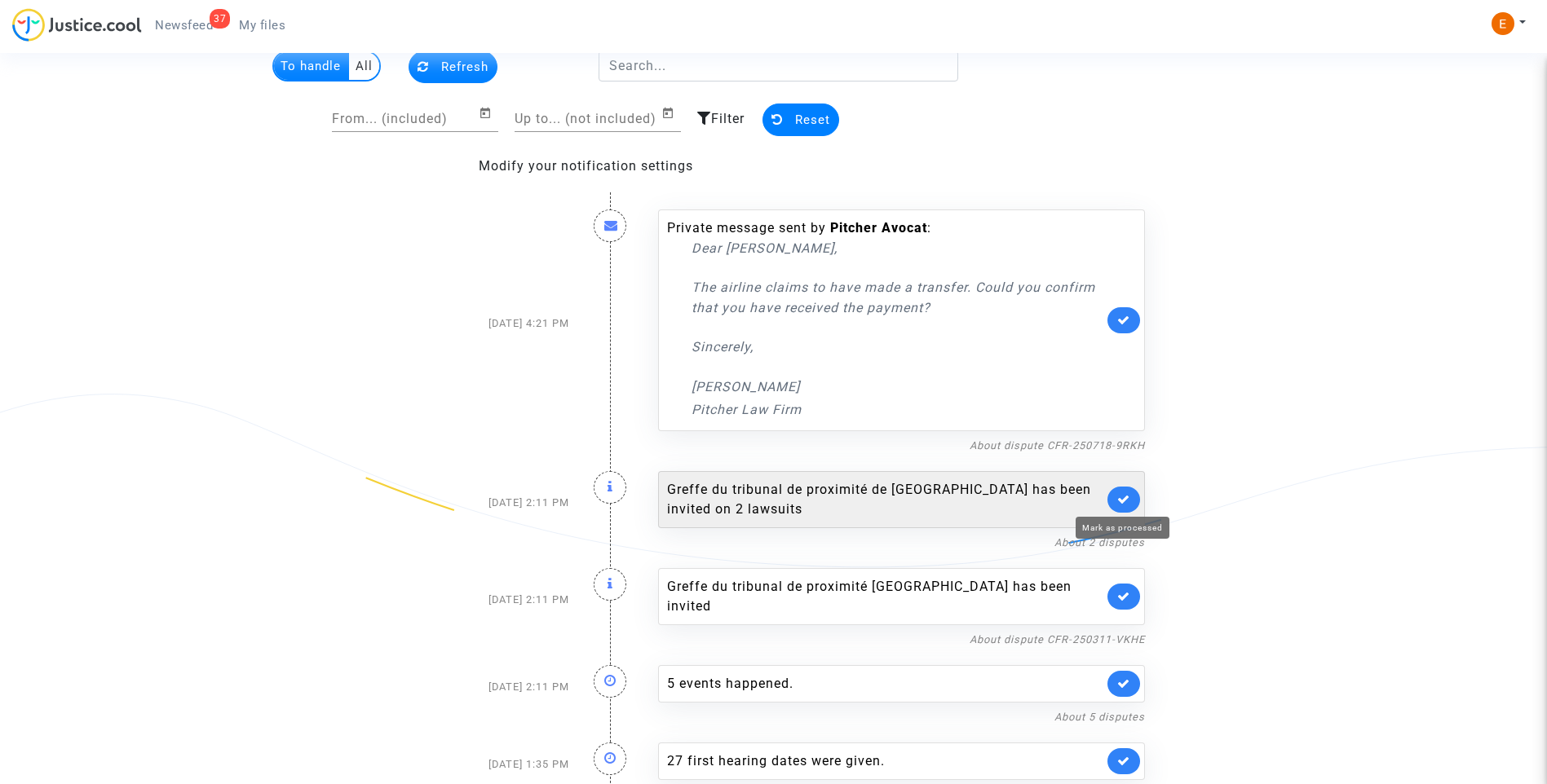
click at [1126, 494] on icon at bounding box center [1124, 500] width 13 height 12
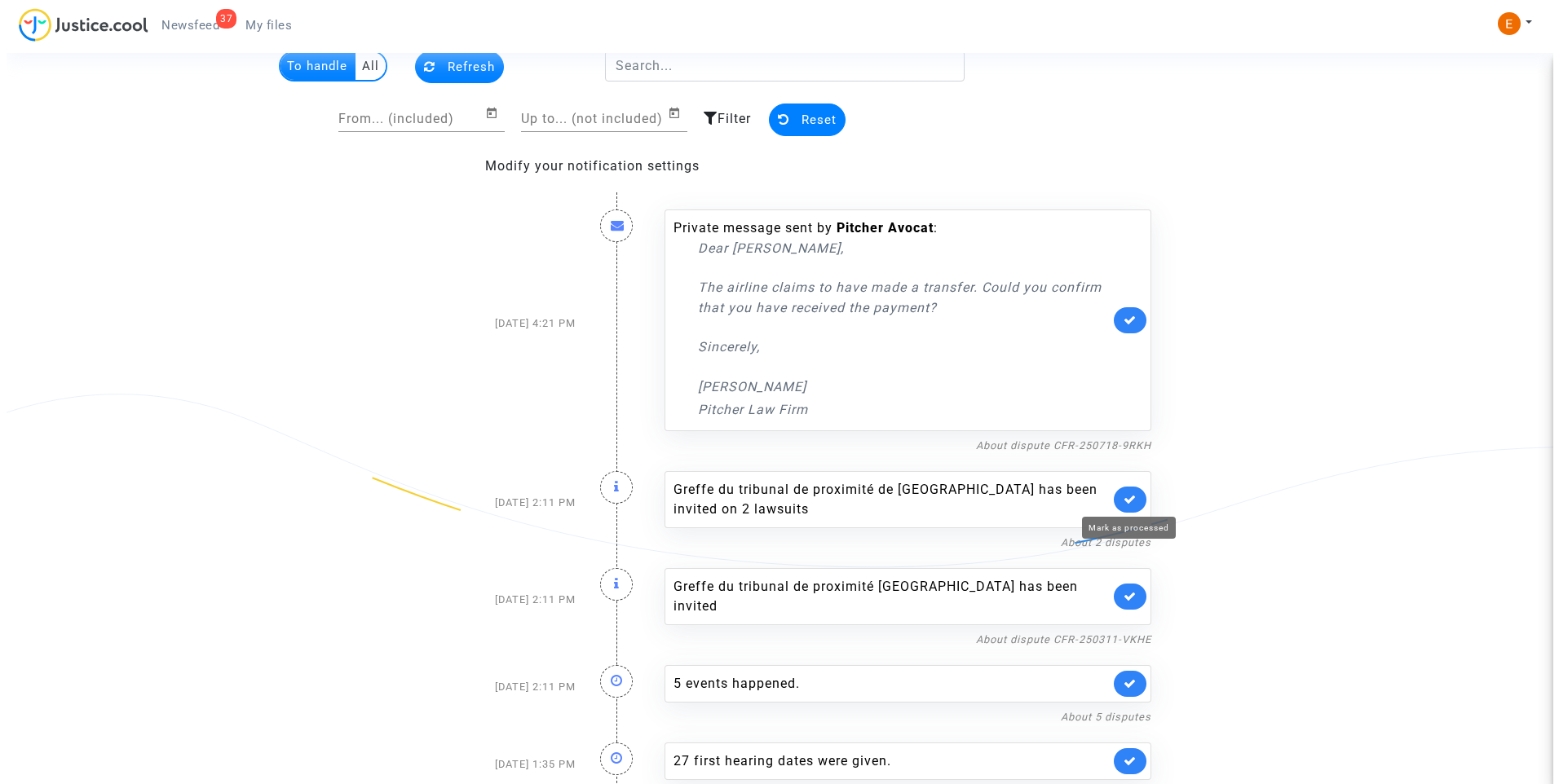
scroll to position [0, 0]
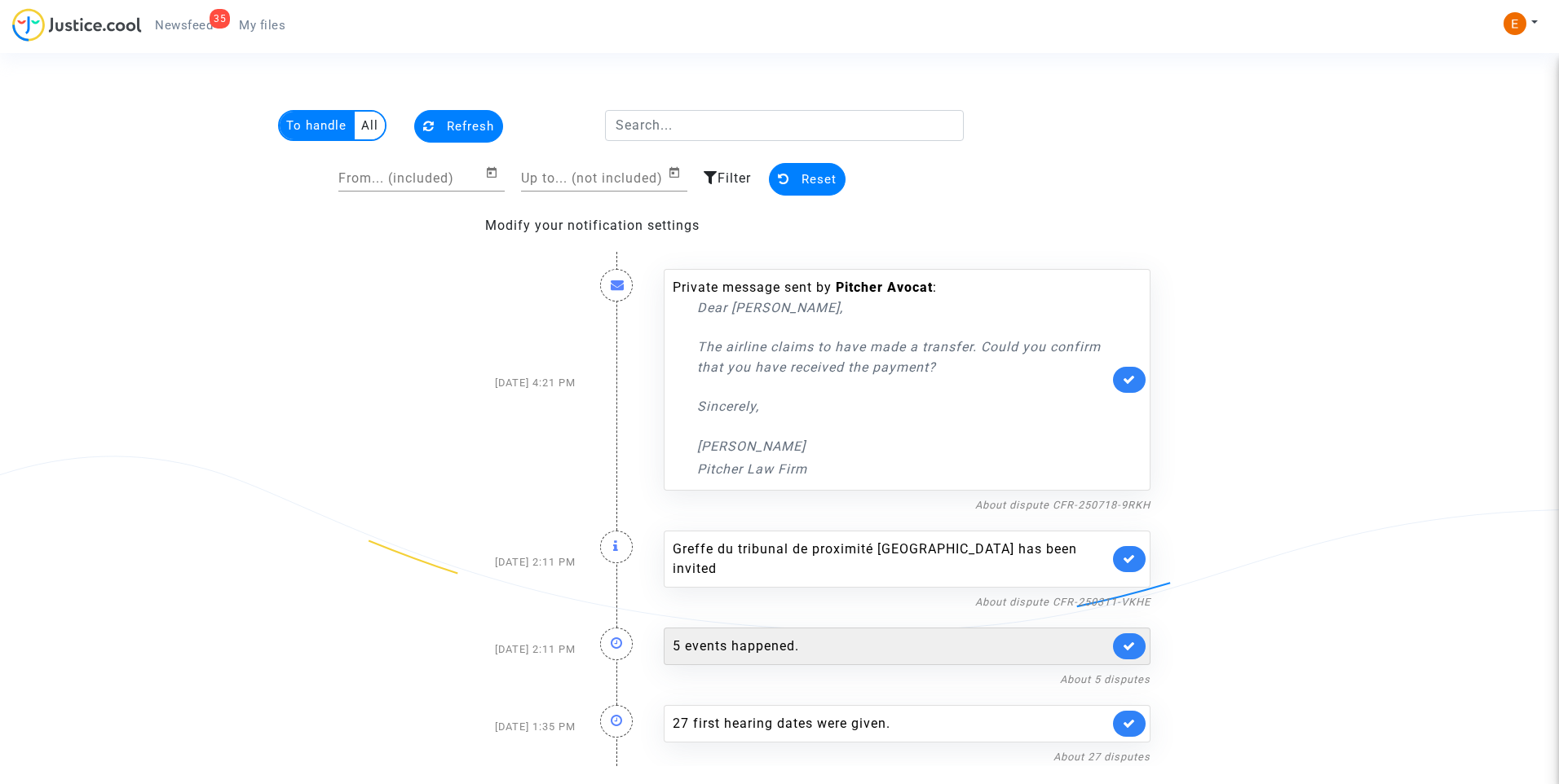
drag, startPoint x: 1123, startPoint y: 557, endPoint x: 1093, endPoint y: 564, distance: 30.8
click at [1121, 557] on link at bounding box center [1129, 559] width 32 height 26
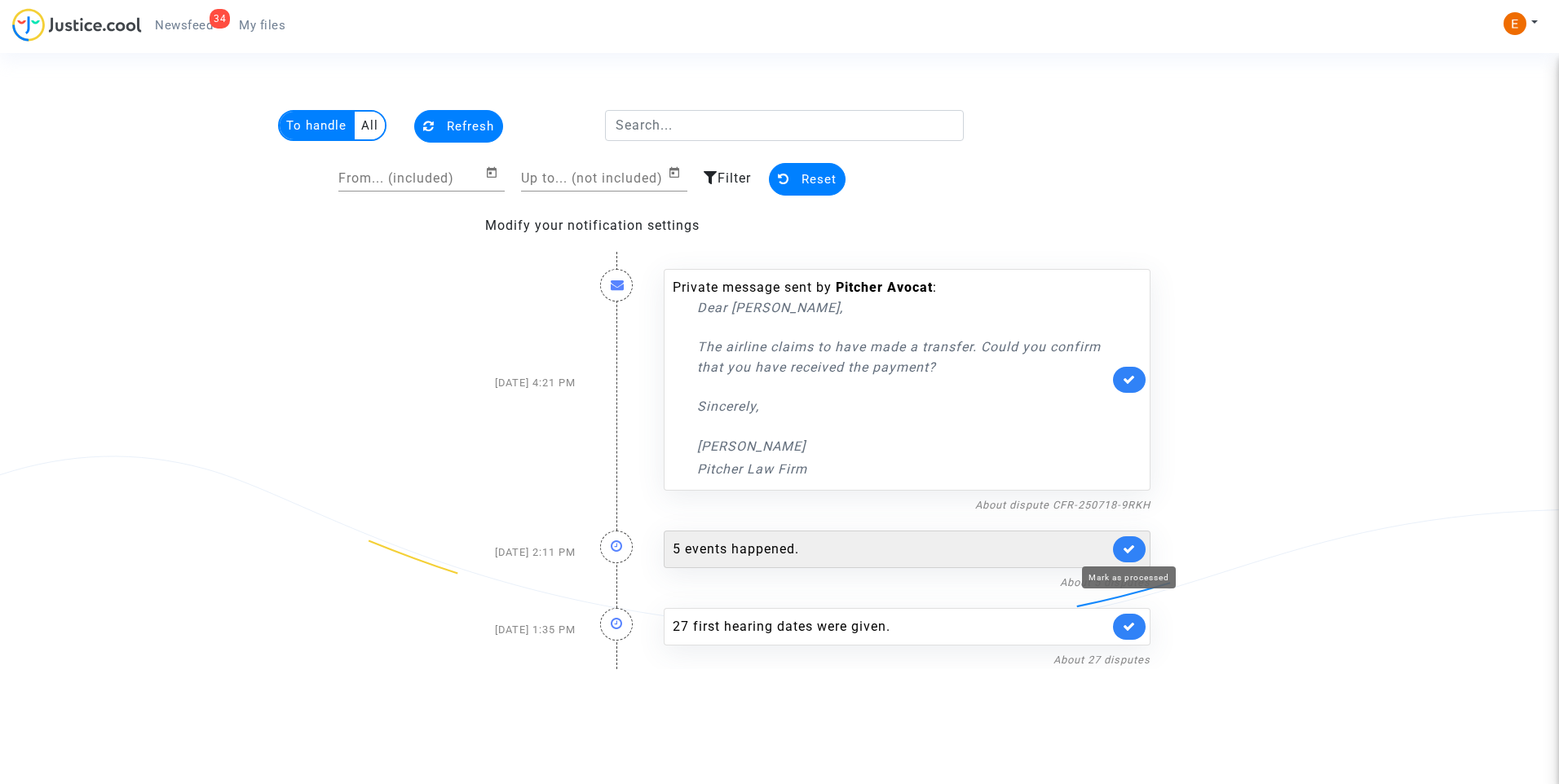
click at [870, 532] on div "5 events happened." at bounding box center [907, 549] width 487 height 37
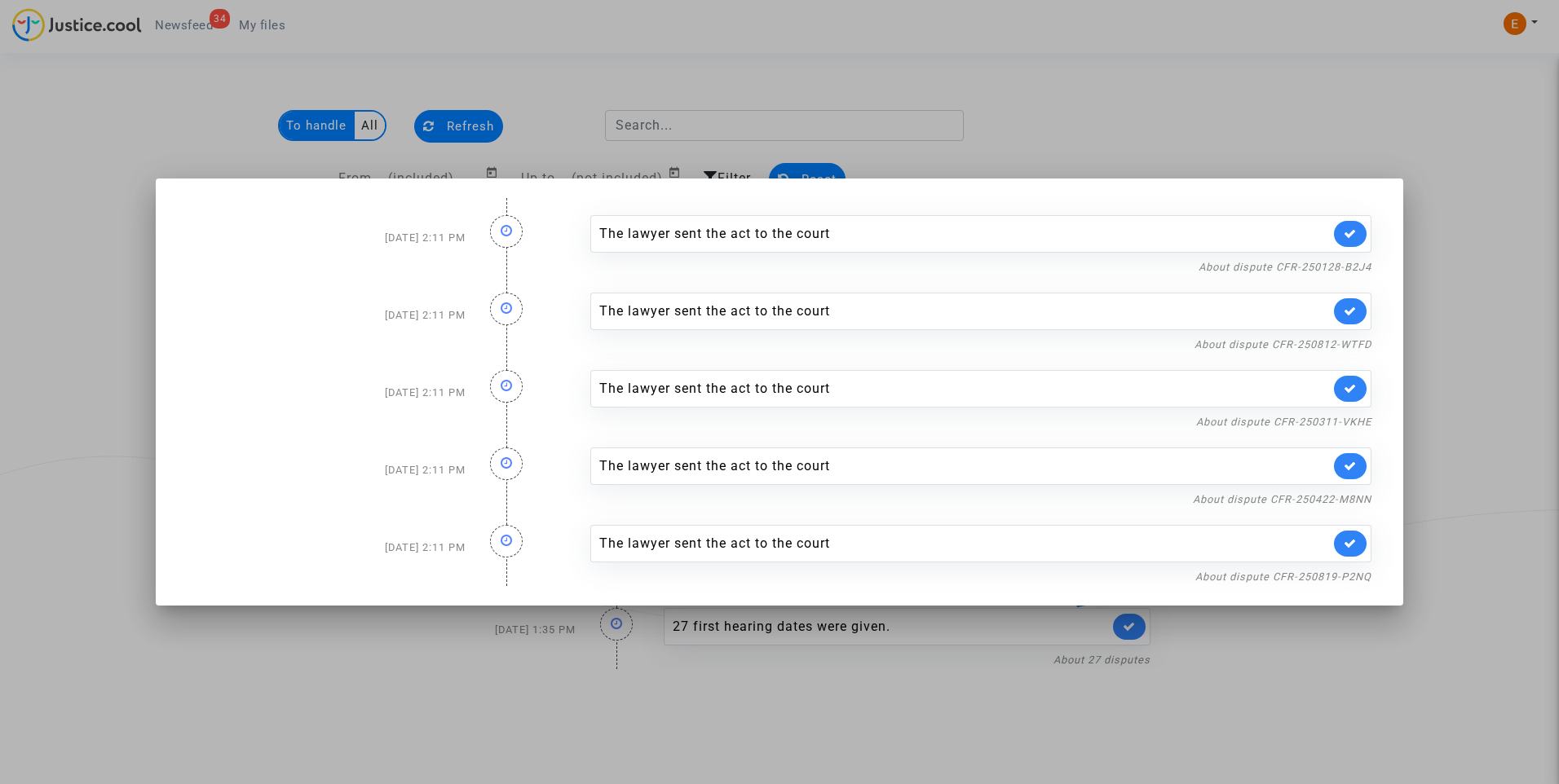
click at [1433, 401] on div at bounding box center [779, 392] width 1559 height 784
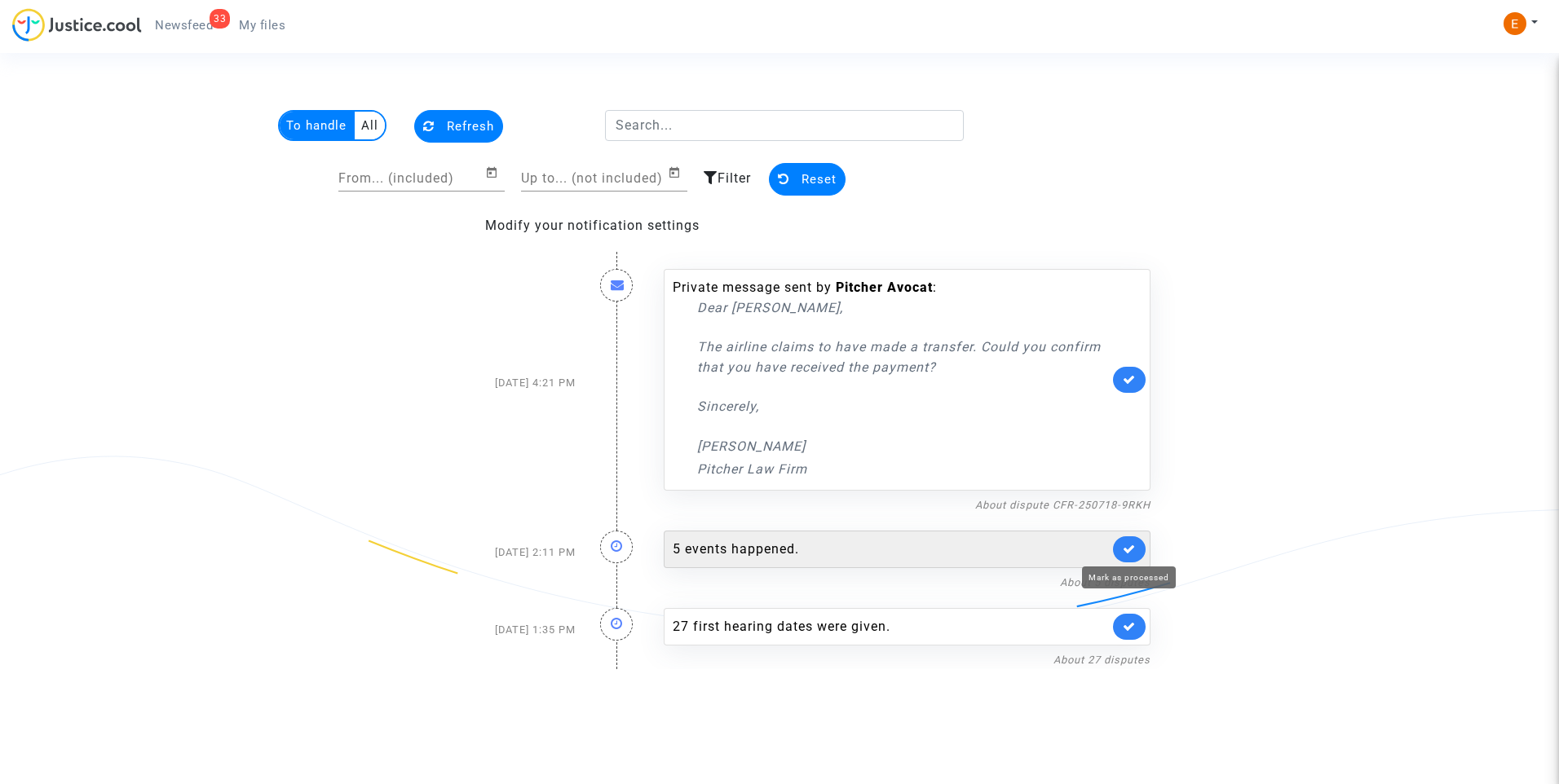
click at [1116, 550] on link at bounding box center [1129, 549] width 32 height 26
